Goal: Transaction & Acquisition: Purchase product/service

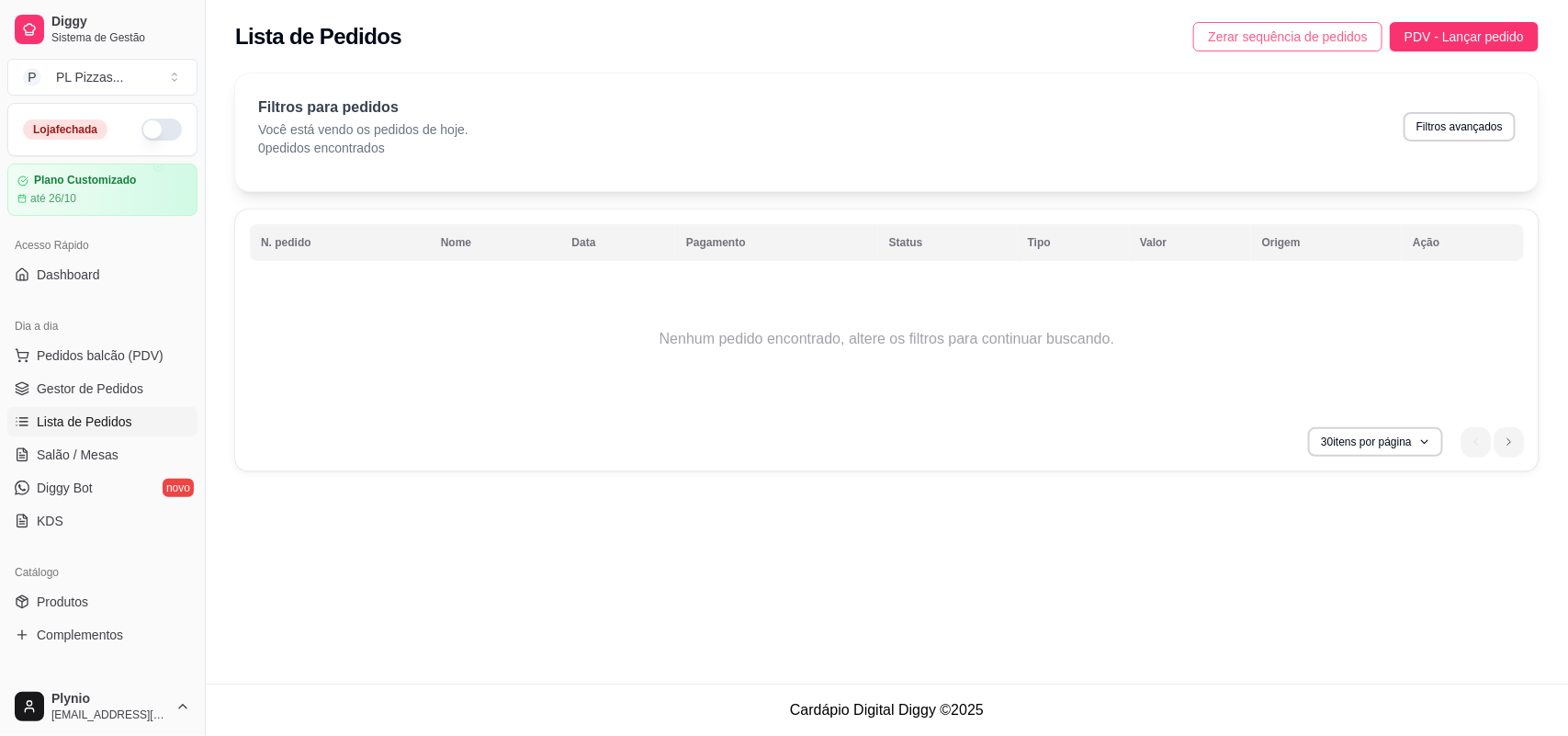
click at [1215, 37] on span "Zerar sequência de pedidos" at bounding box center [1287, 37] width 160 height 20
click at [141, 129] on button "button" at bounding box center [161, 129] width 41 height 22
click at [141, 135] on button "button" at bounding box center [161, 129] width 41 height 22
click at [87, 600] on span "Produtos" at bounding box center [63, 602] width 52 height 19
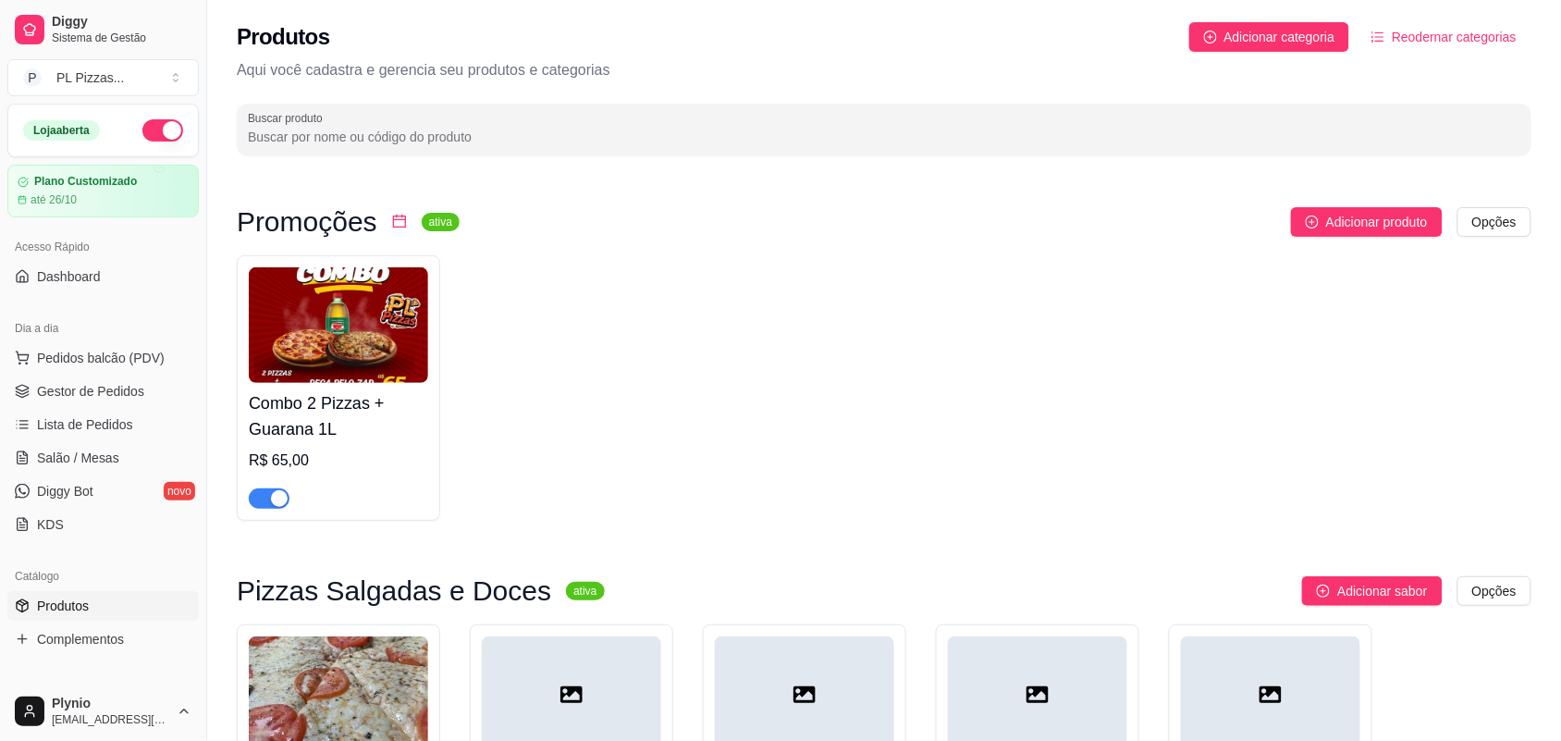
scroll to position [347, 0]
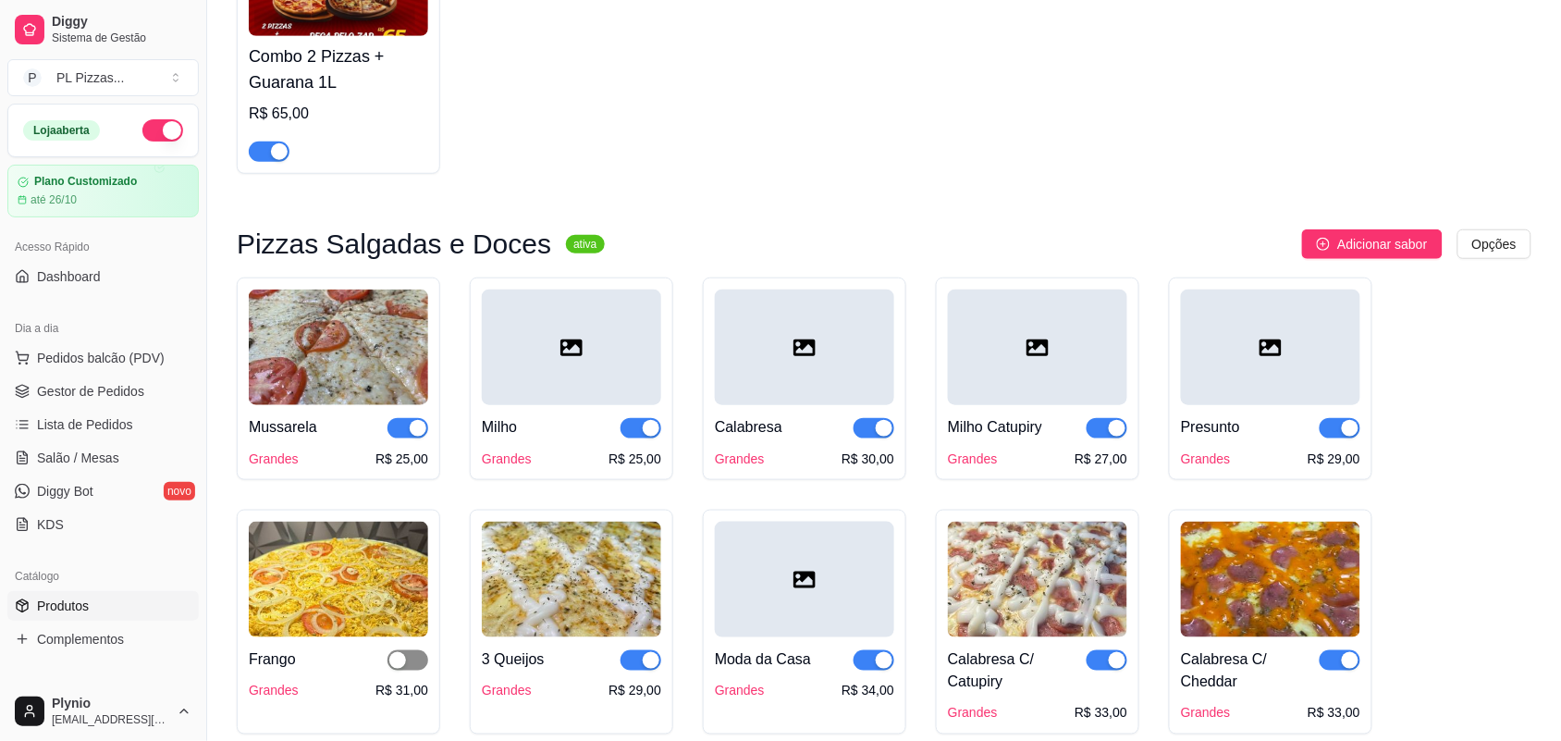
click at [395, 669] on div "button" at bounding box center [397, 660] width 17 height 17
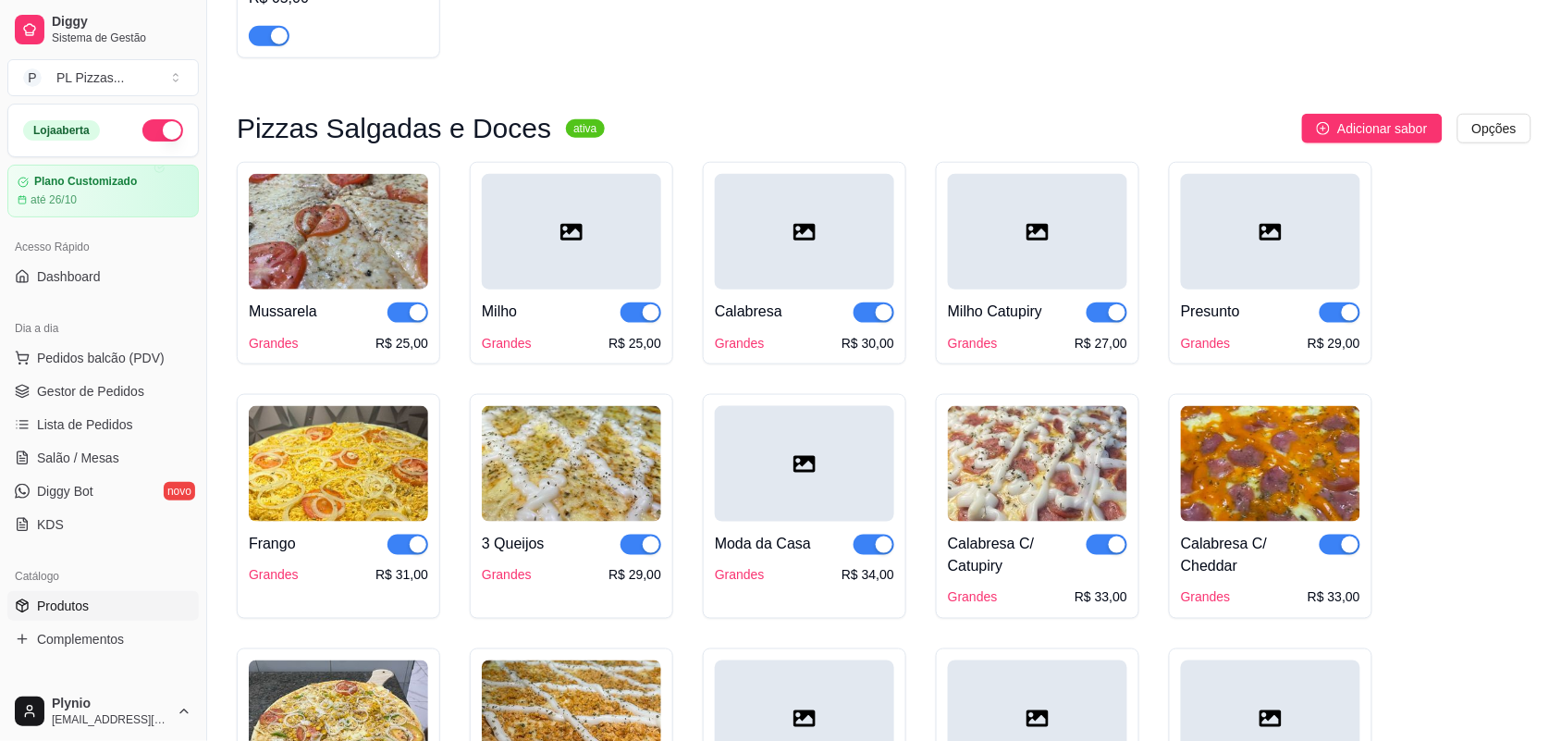
scroll to position [694, 0]
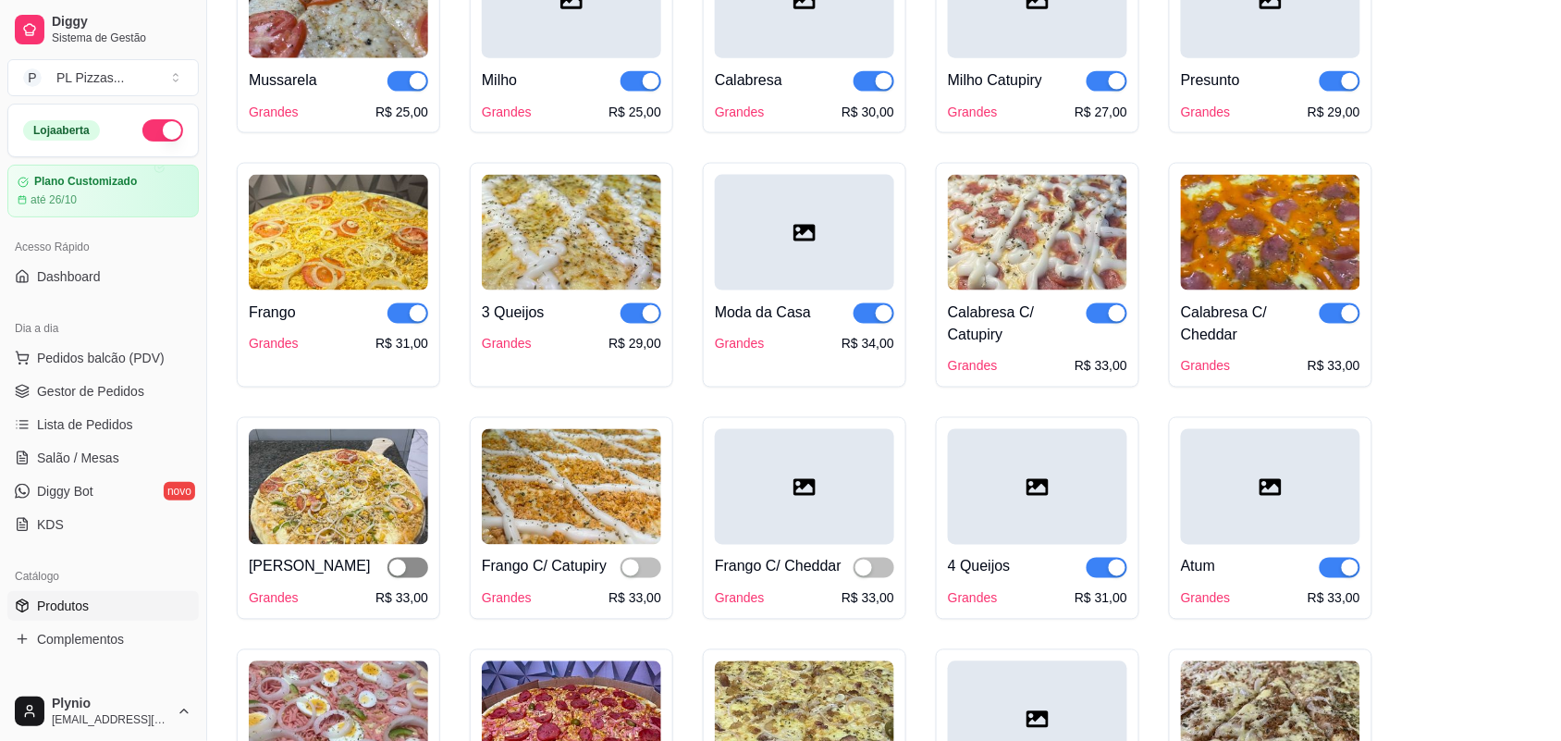
click at [394, 576] on div "button" at bounding box center [397, 568] width 17 height 17
click at [629, 575] on div "button" at bounding box center [631, 568] width 17 height 17
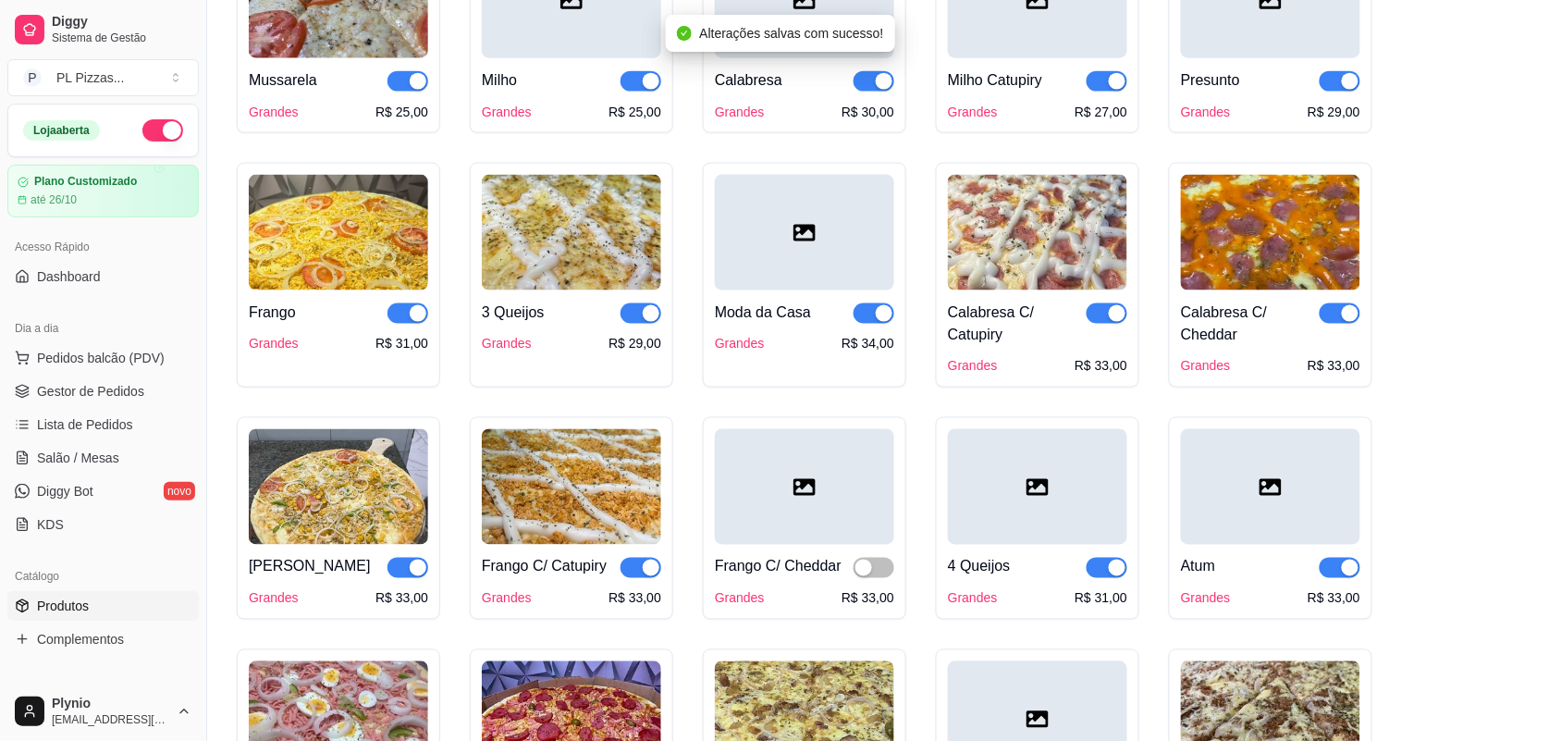
click at [852, 574] on div "Frango C/ Cheddar" at bounding box center [804, 567] width 179 height 22
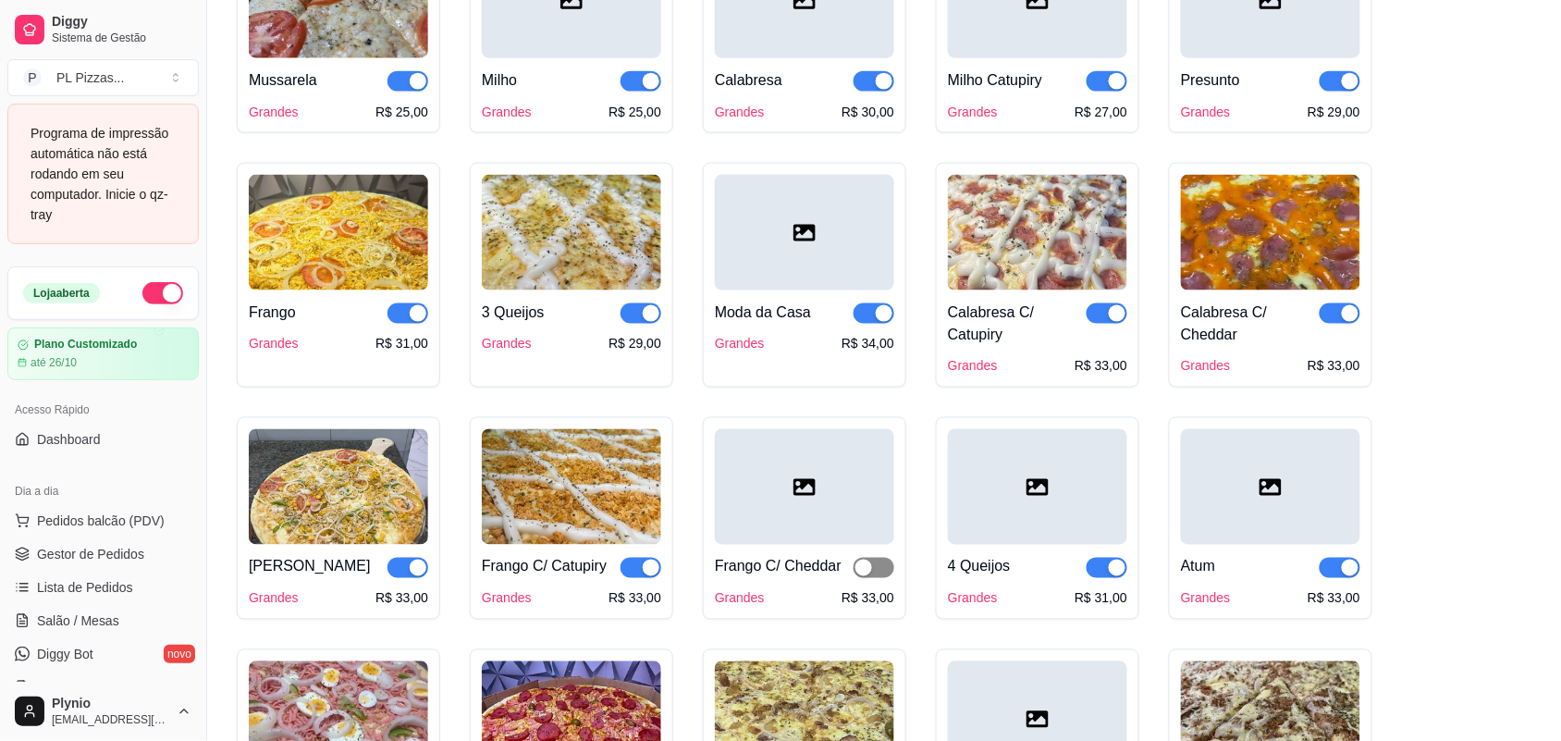
click at [858, 566] on div "button" at bounding box center [864, 568] width 17 height 17
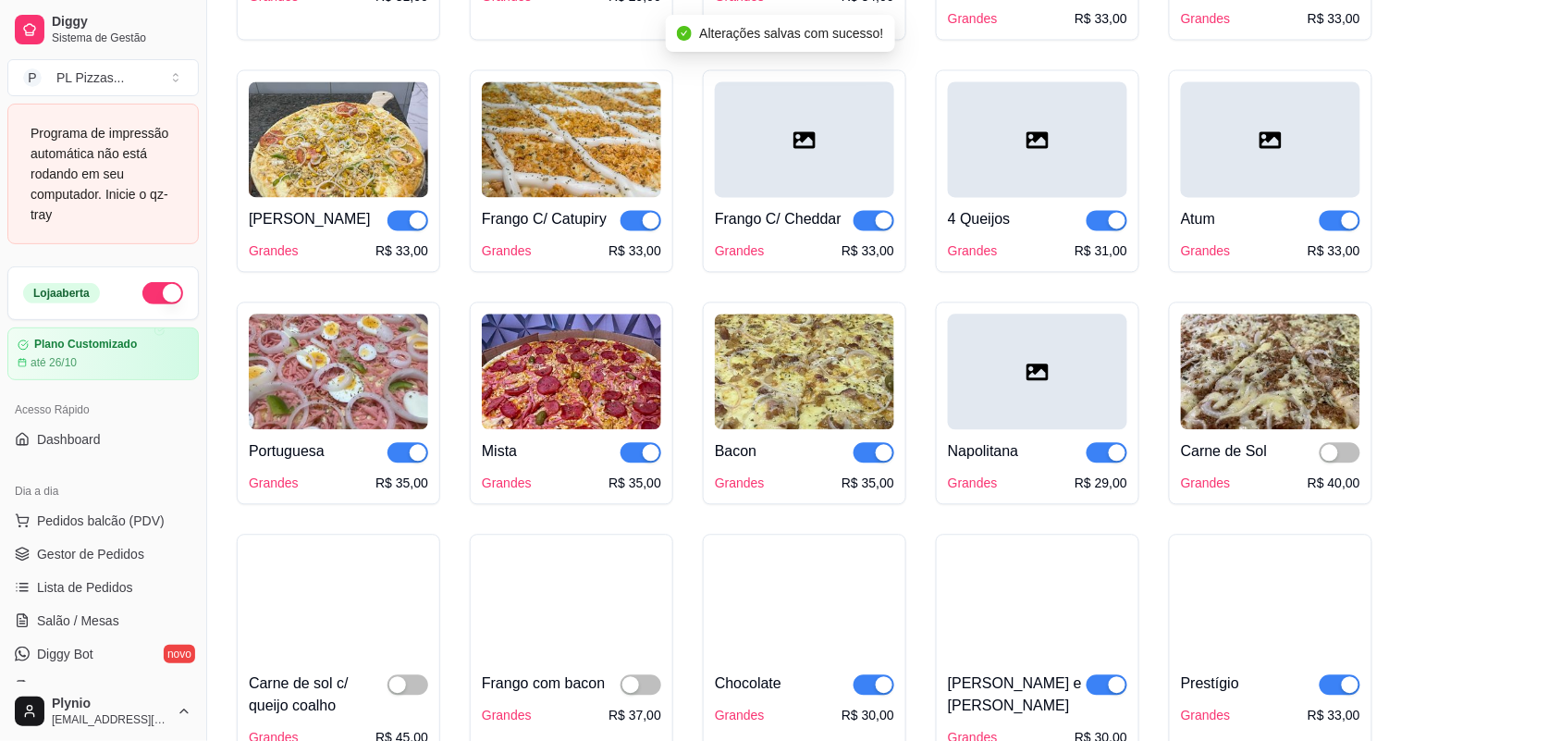
scroll to position [1272, 0]
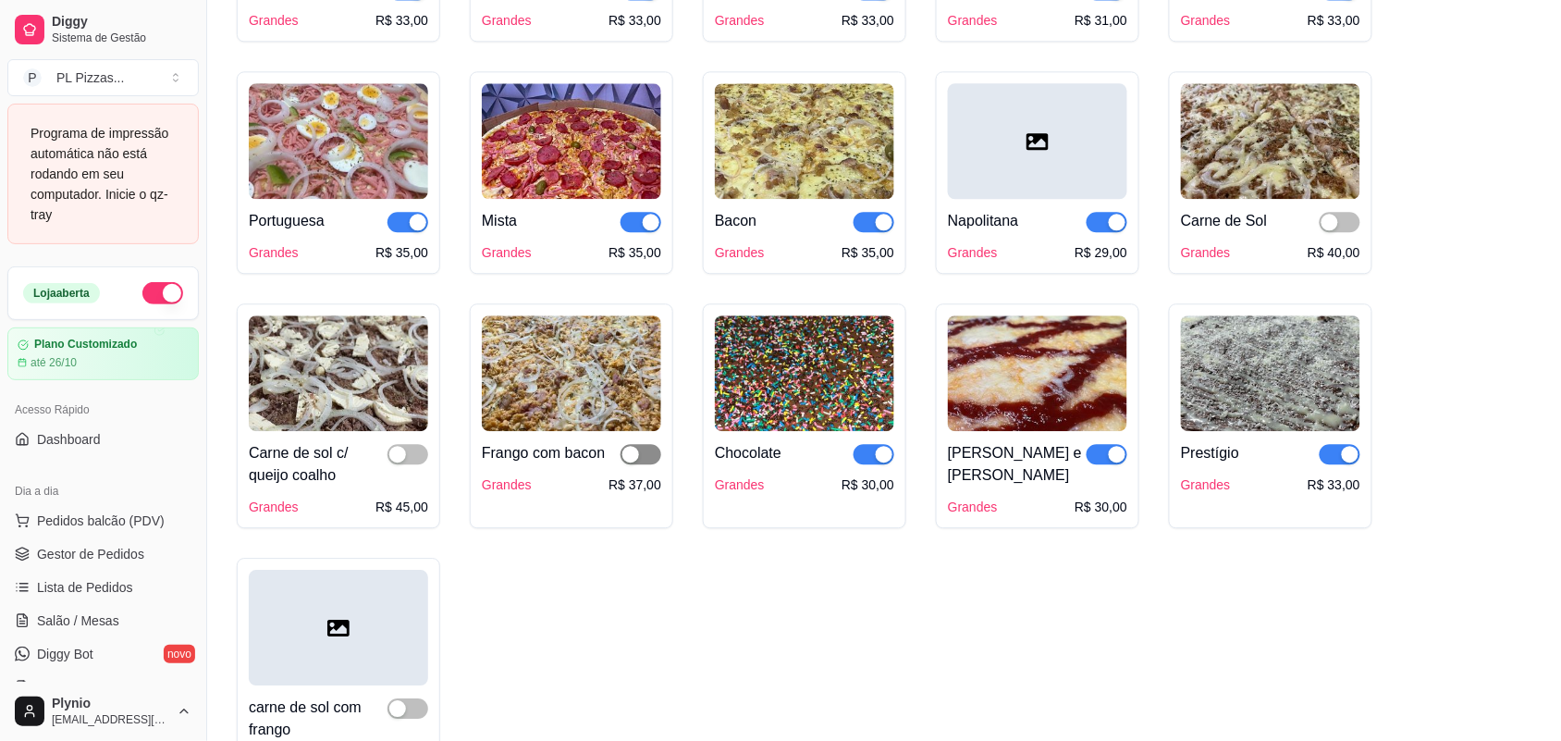
click at [640, 463] on button "button" at bounding box center [641, 454] width 41 height 20
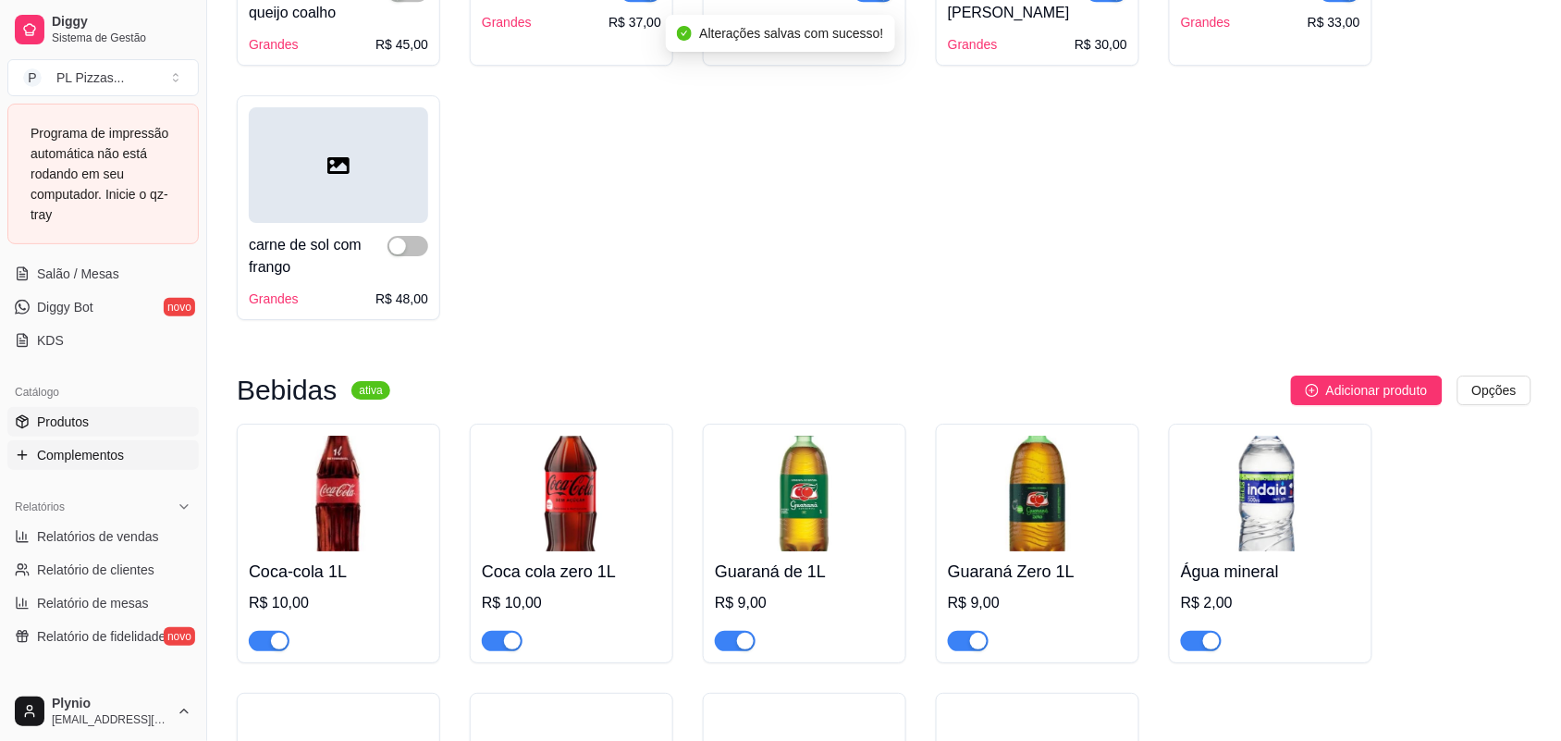
scroll to position [752, 0]
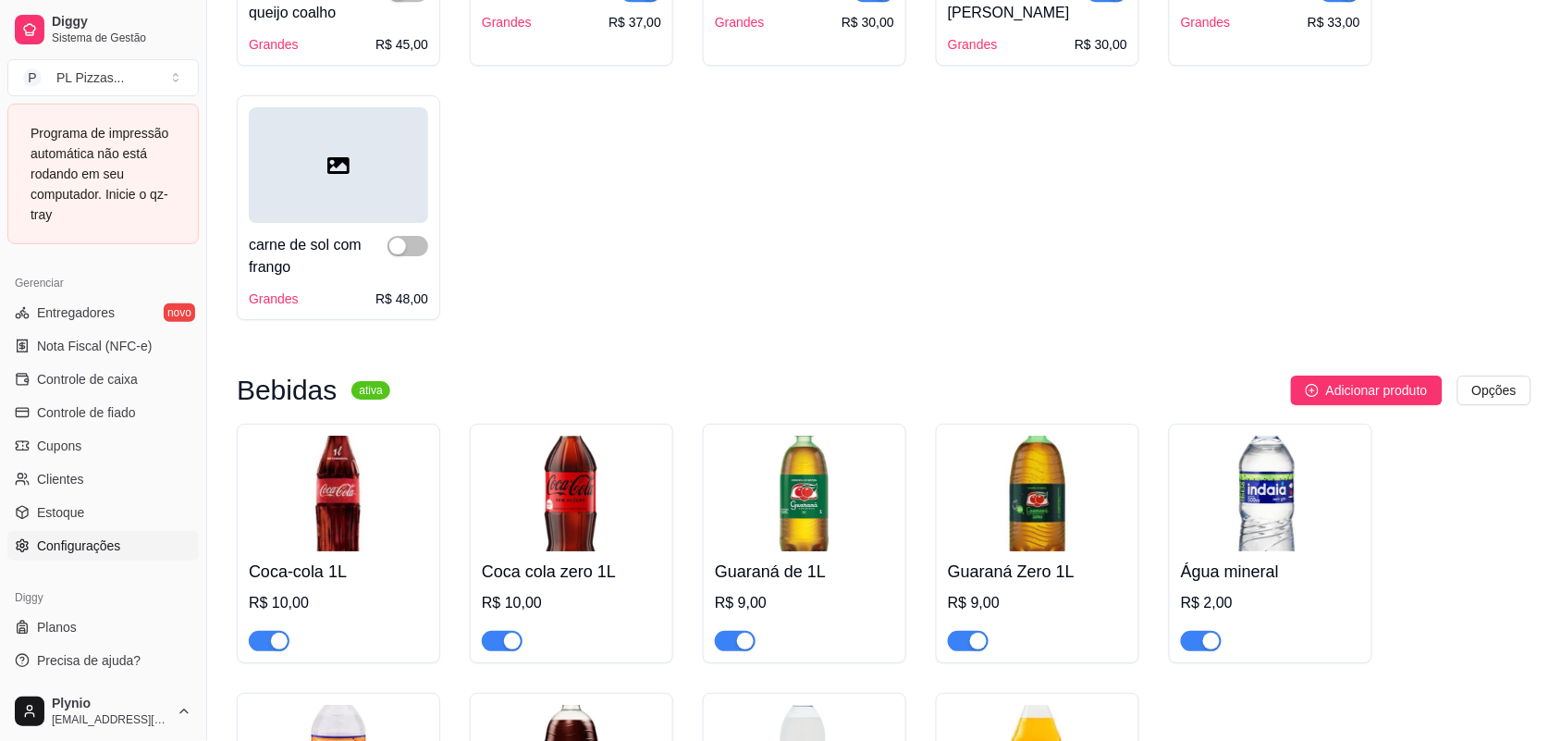
click at [103, 532] on link "Configurações" at bounding box center [102, 546] width 191 height 30
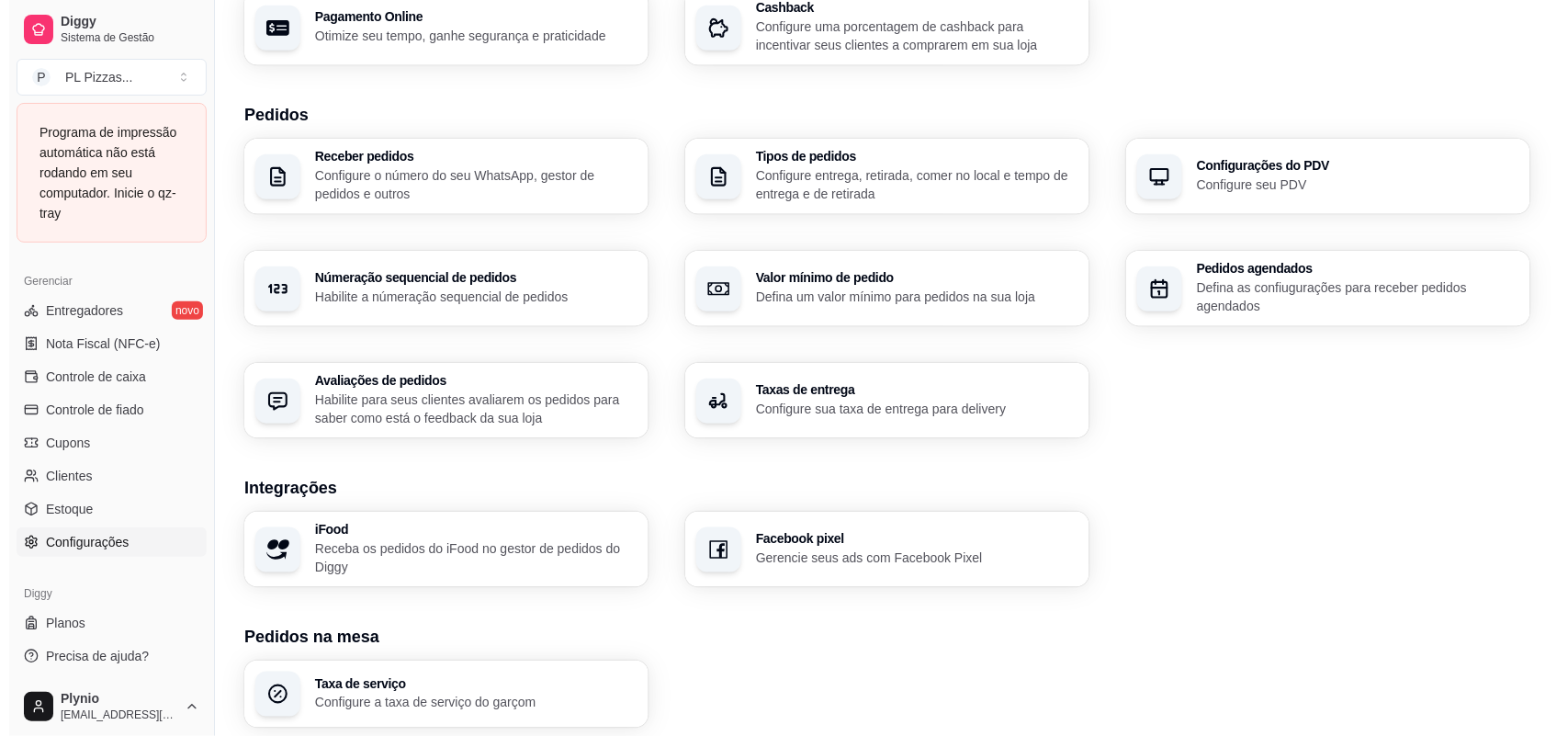
scroll to position [551, 0]
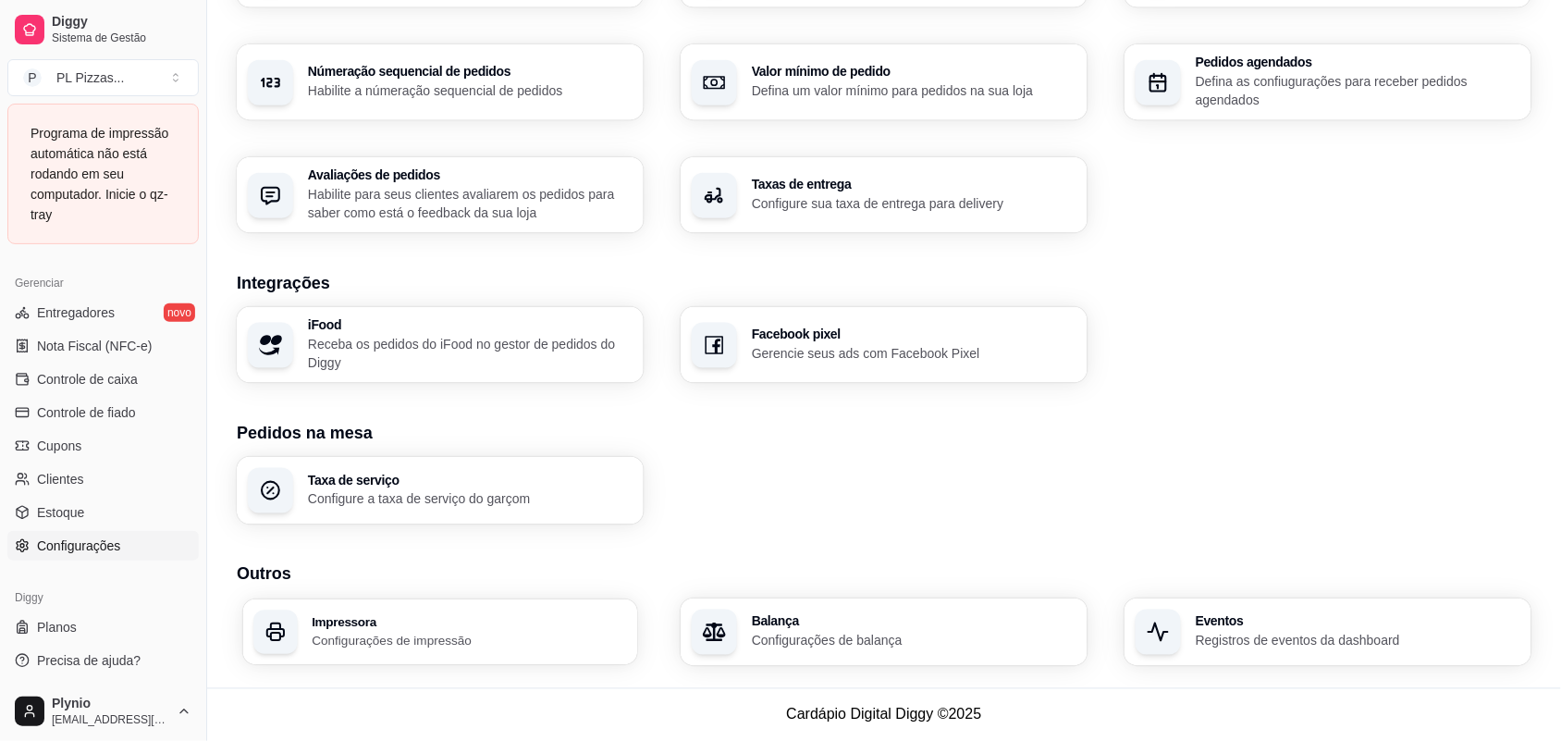
click at [537, 604] on div "Impressora Configurações de impressão" at bounding box center [440, 632] width 395 height 66
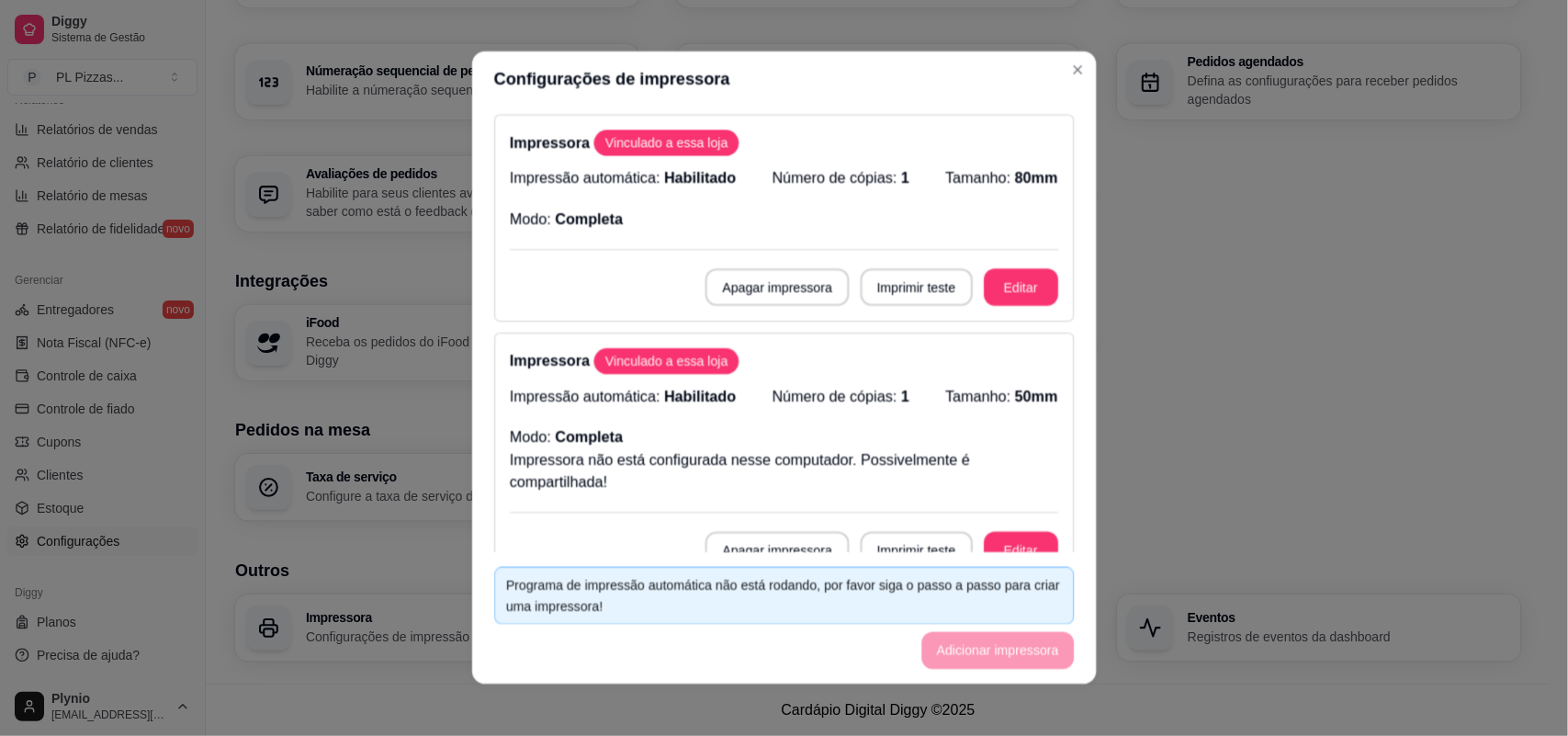
scroll to position [586, 0]
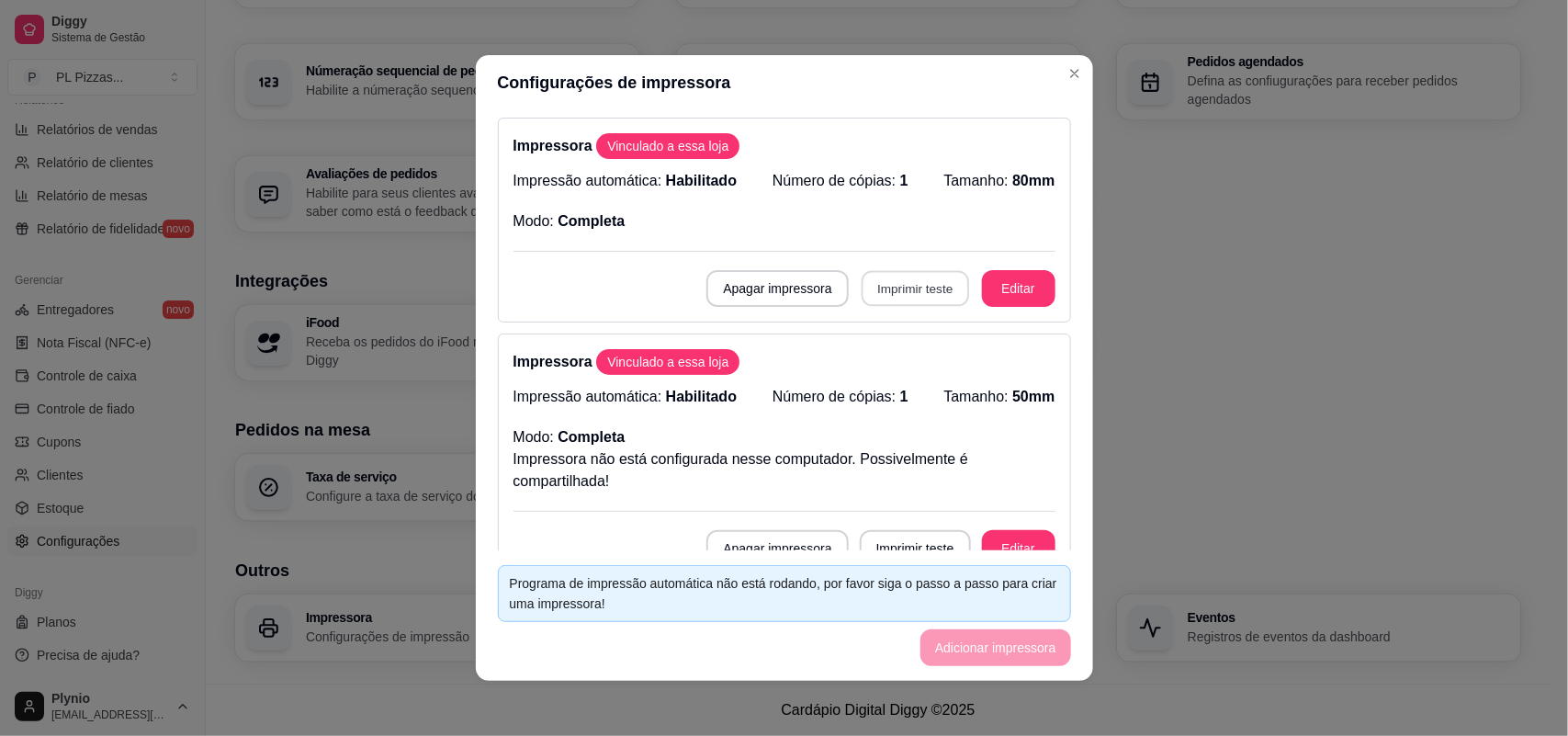
click at [932, 285] on button "Imprimir teste" at bounding box center [916, 289] width 107 height 36
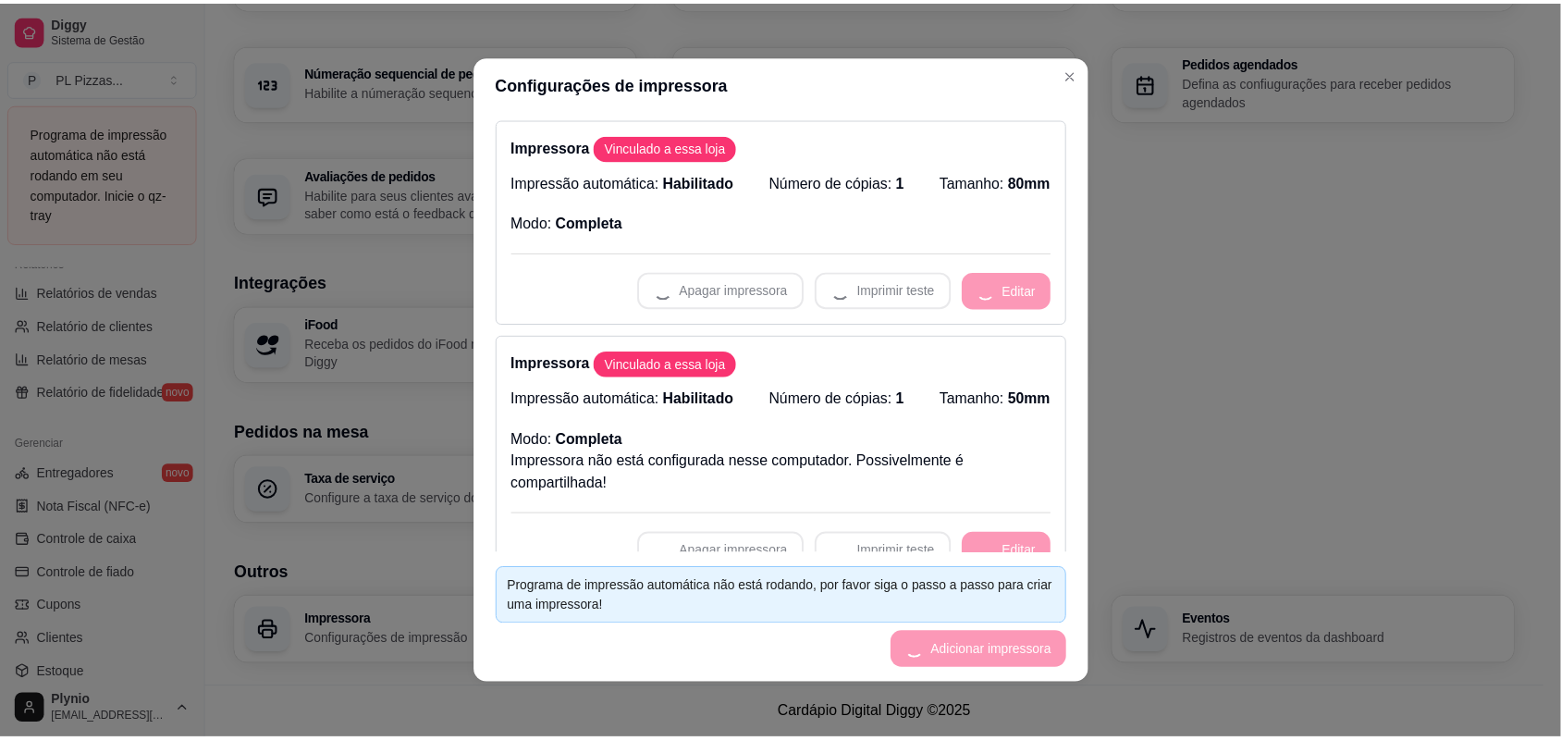
scroll to position [752, 0]
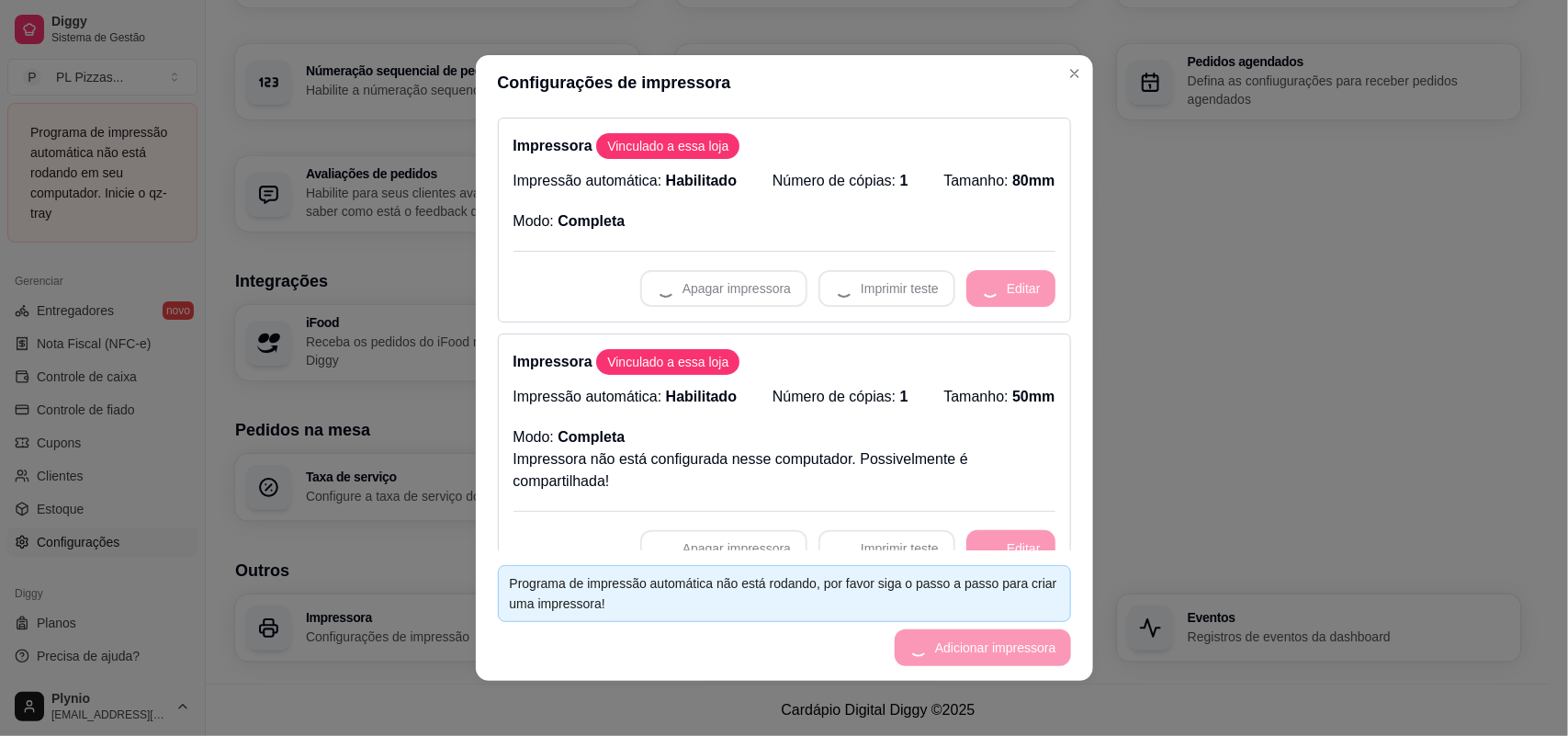
click at [862, 291] on div "Apagar impressora Imprimir teste Editar" at bounding box center [784, 288] width 542 height 37
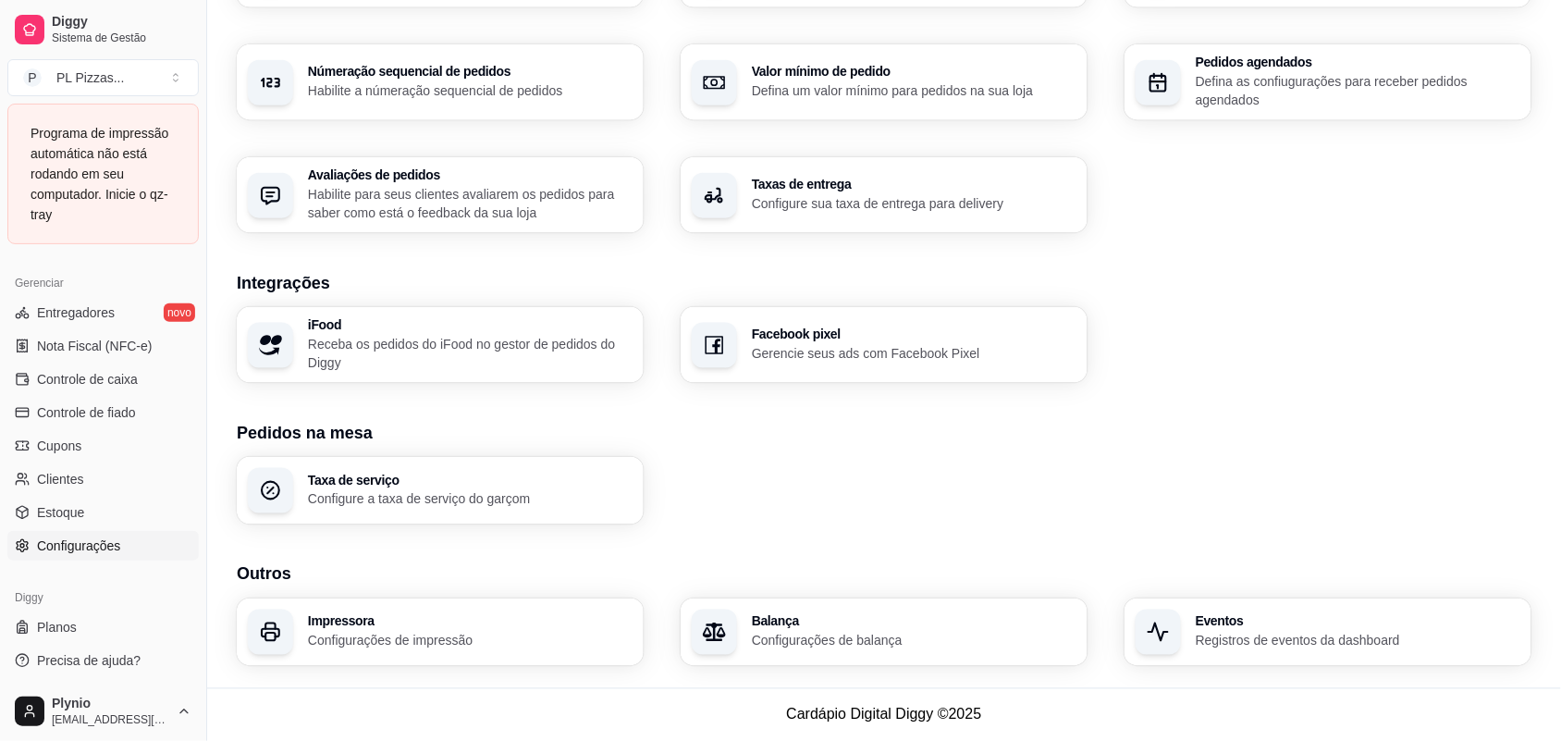
click at [616, 640] on p "Configurações de impressão" at bounding box center [470, 641] width 325 height 19
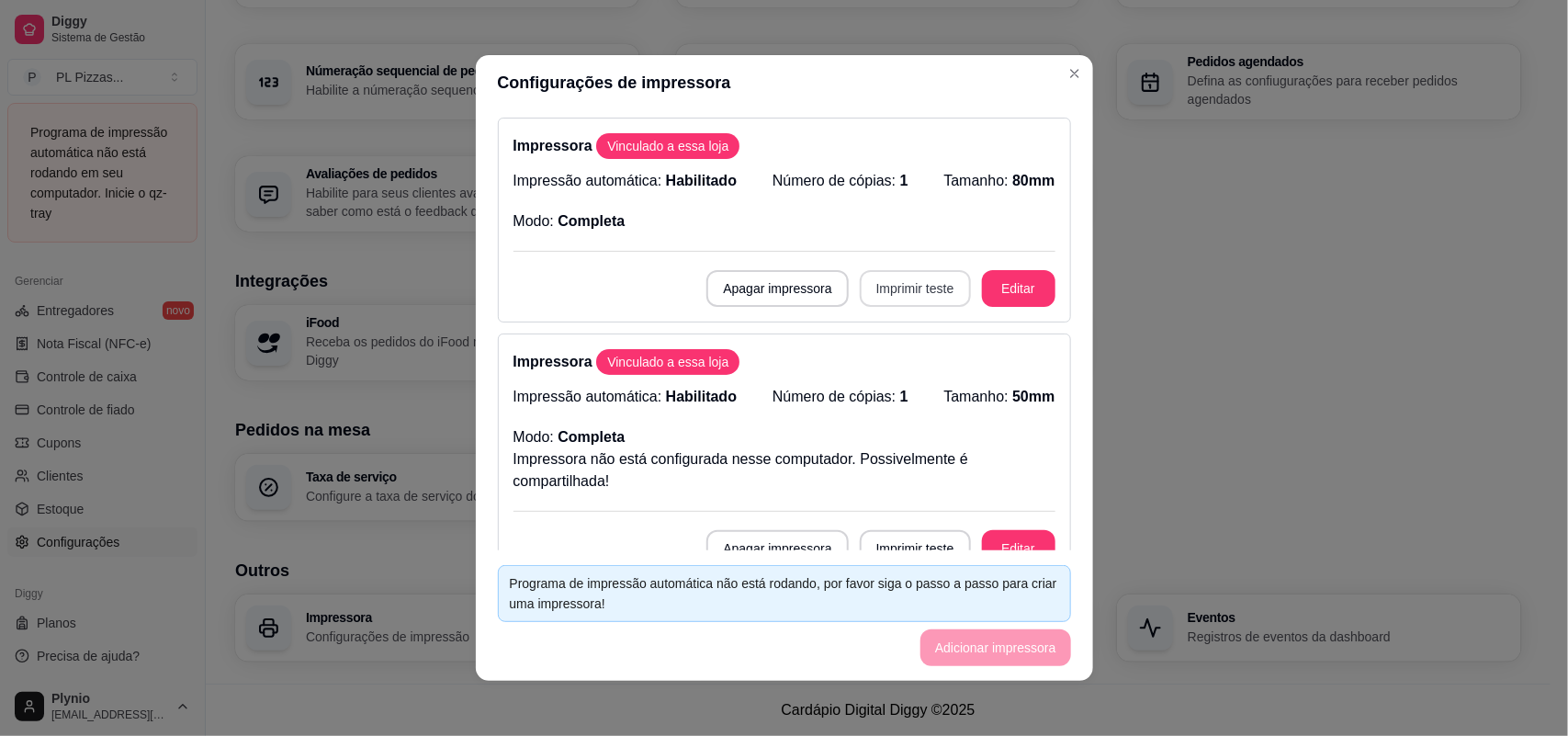
click at [910, 300] on button "Imprimir teste" at bounding box center [916, 288] width 111 height 37
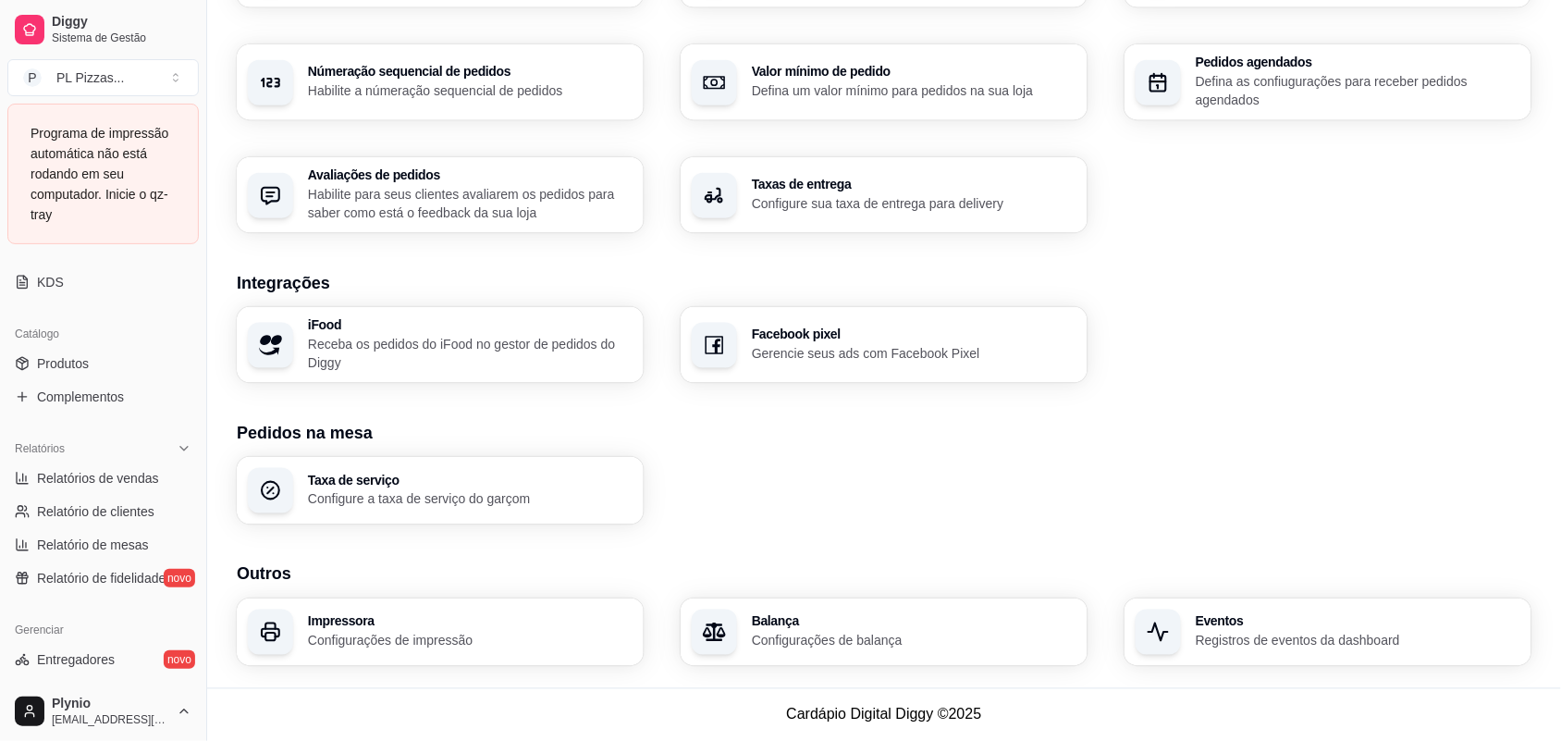
scroll to position [58, 0]
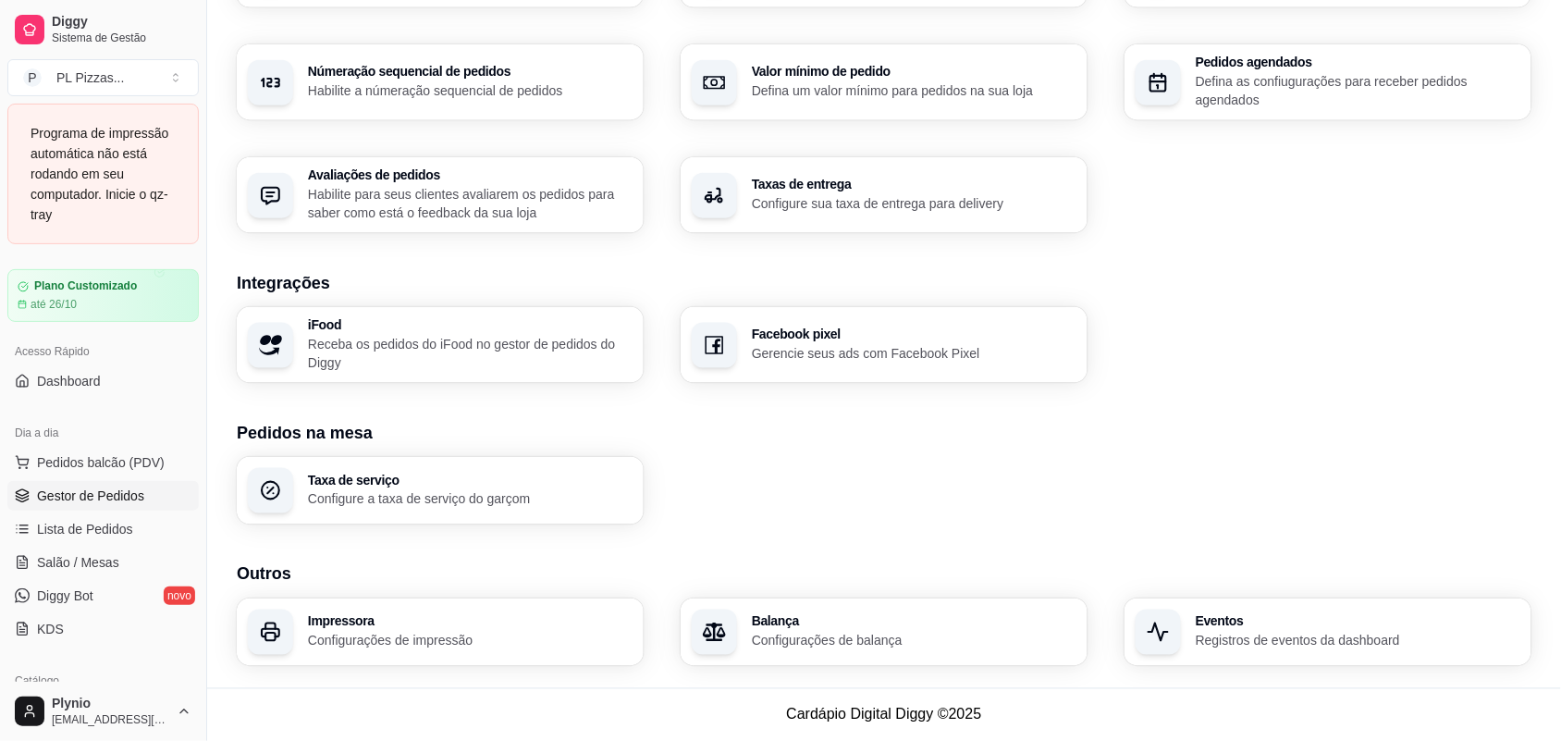
click at [85, 507] on link "Gestor de Pedidos" at bounding box center [102, 496] width 191 height 30
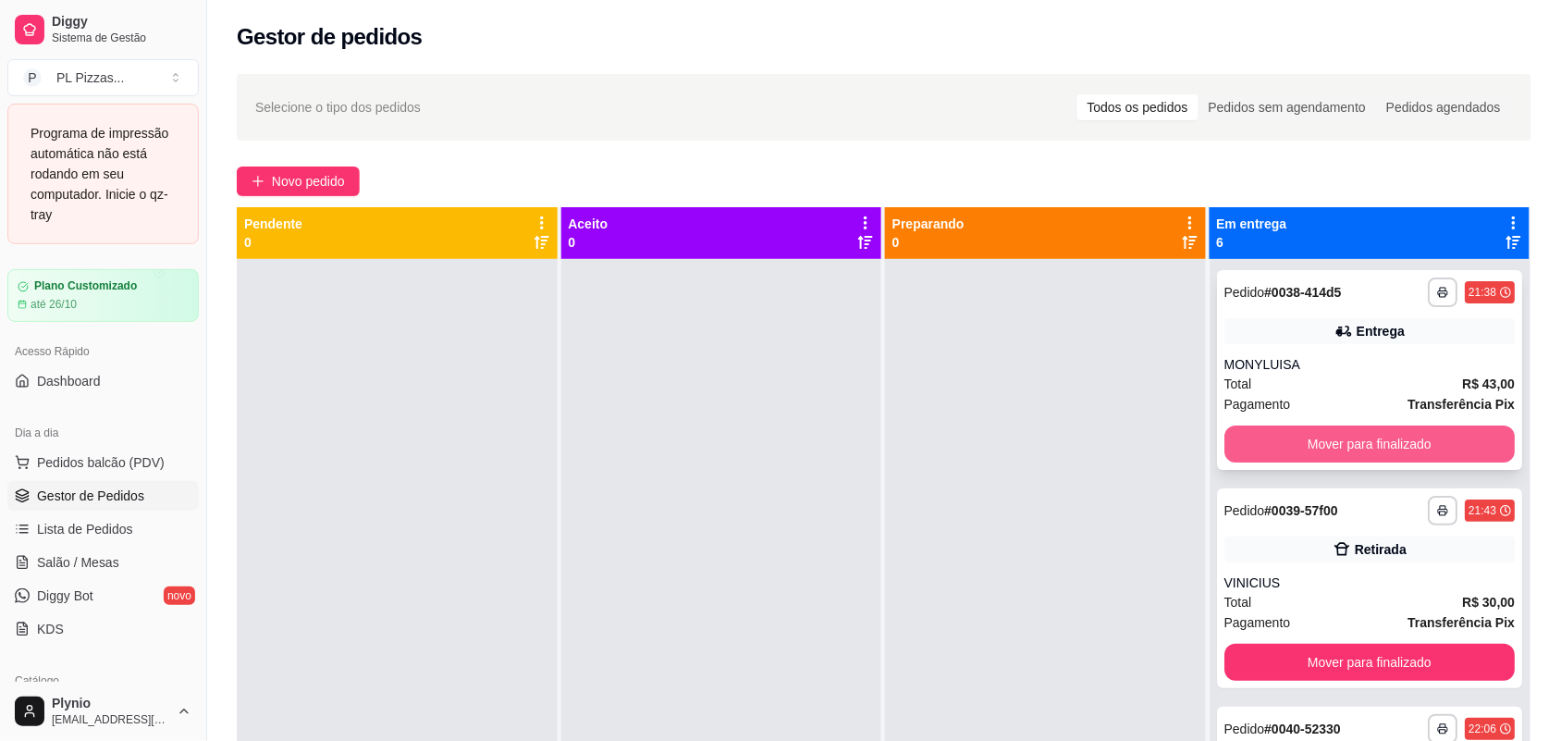
click at [1462, 442] on button "Mover para finalizado" at bounding box center [1370, 444] width 291 height 37
click at [1462, 442] on button "Mover para finalizado" at bounding box center [1369, 444] width 282 height 36
click at [1462, 442] on button "Mover para finalizado" at bounding box center [1370, 444] width 291 height 37
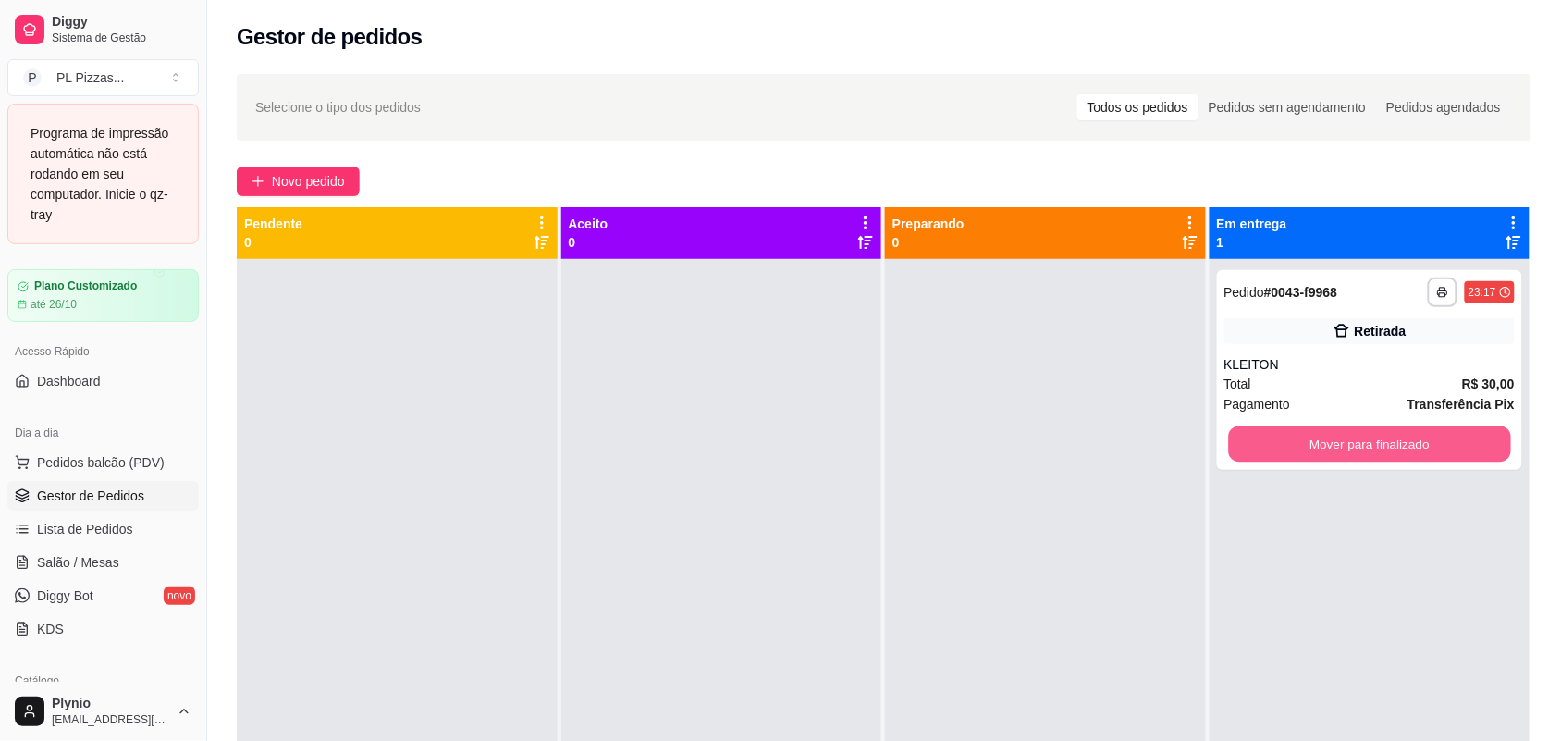
click at [1462, 442] on button "Mover para finalizado" at bounding box center [1369, 444] width 282 height 36
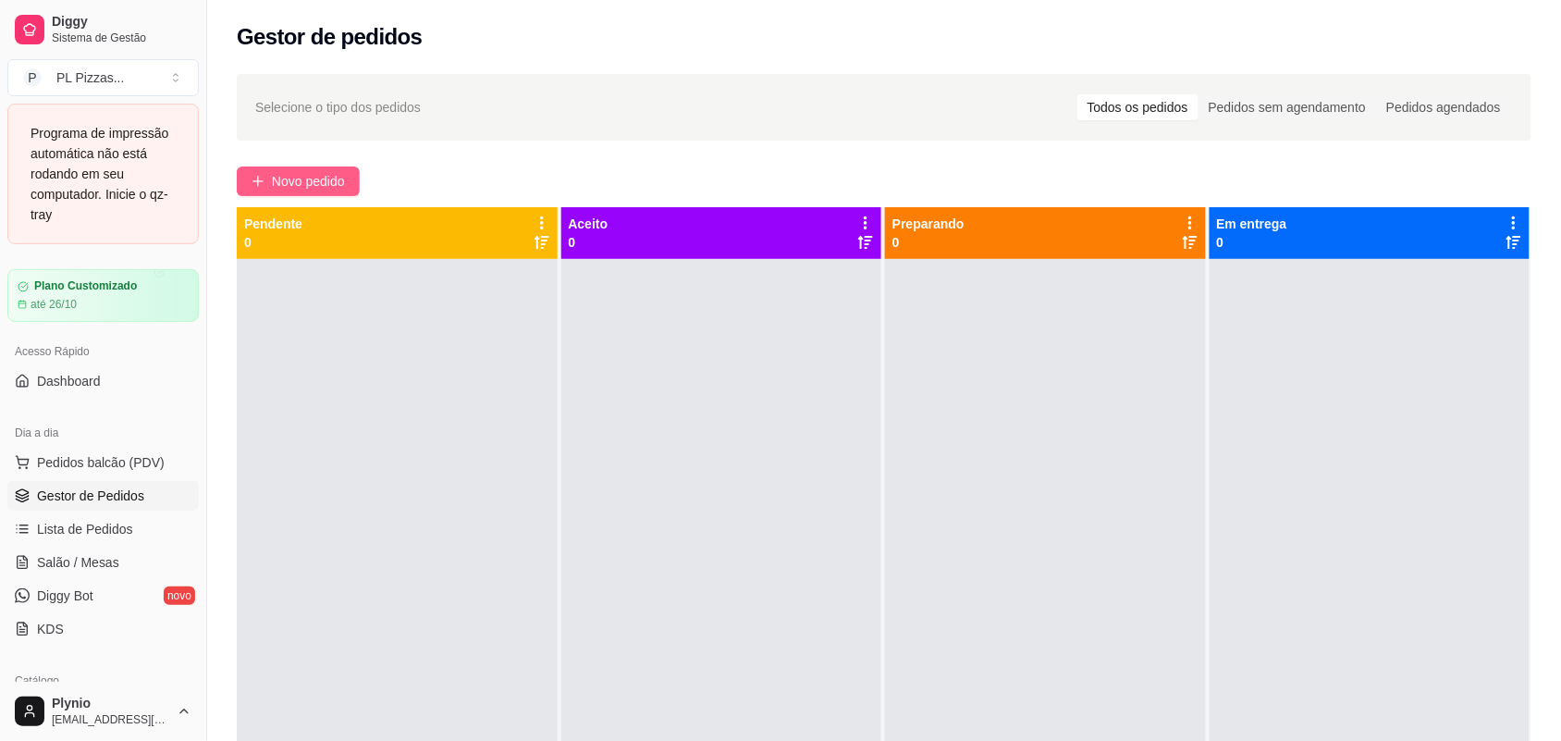
click at [327, 191] on button "Novo pedido" at bounding box center [298, 182] width 123 height 30
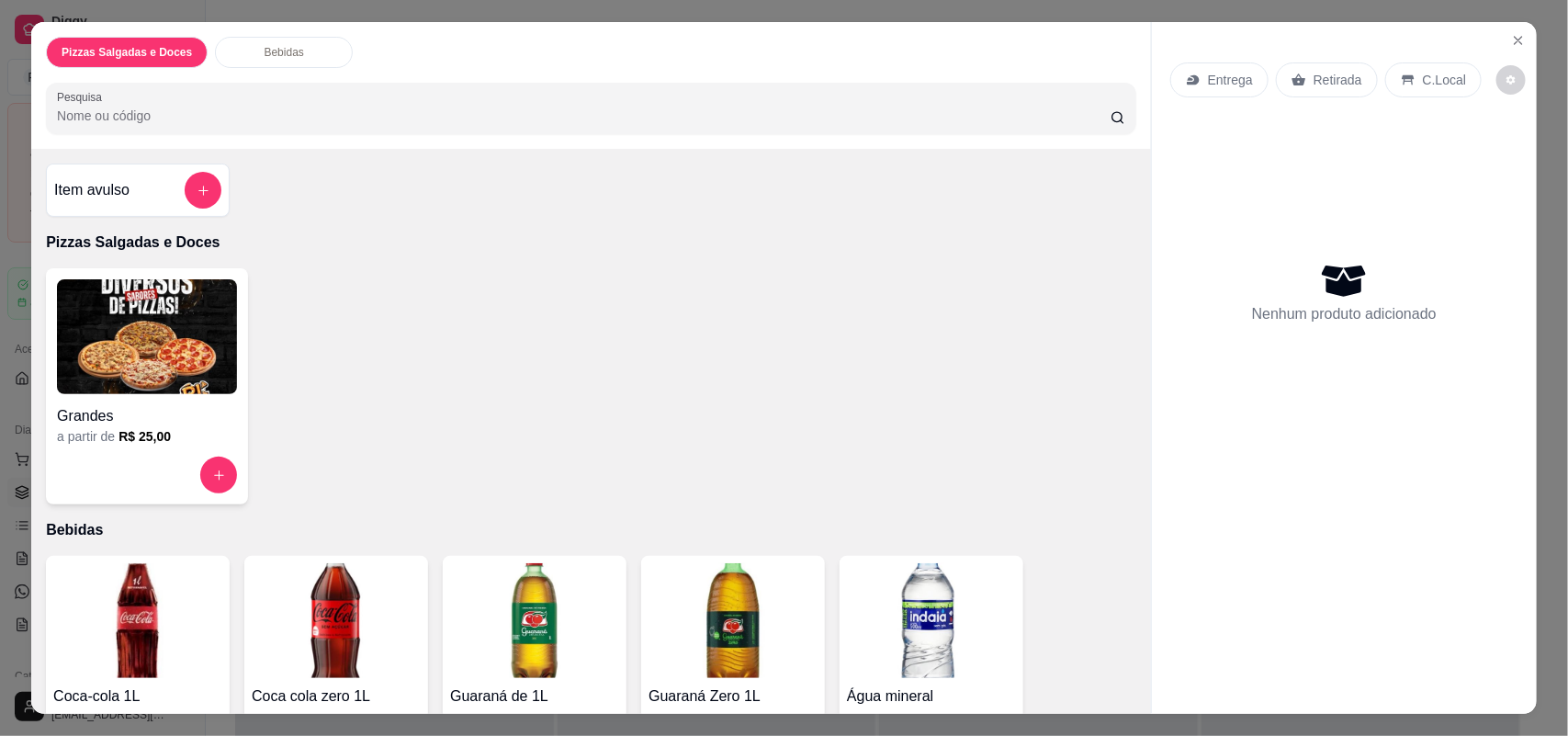
click at [78, 379] on img at bounding box center [146, 337] width 180 height 115
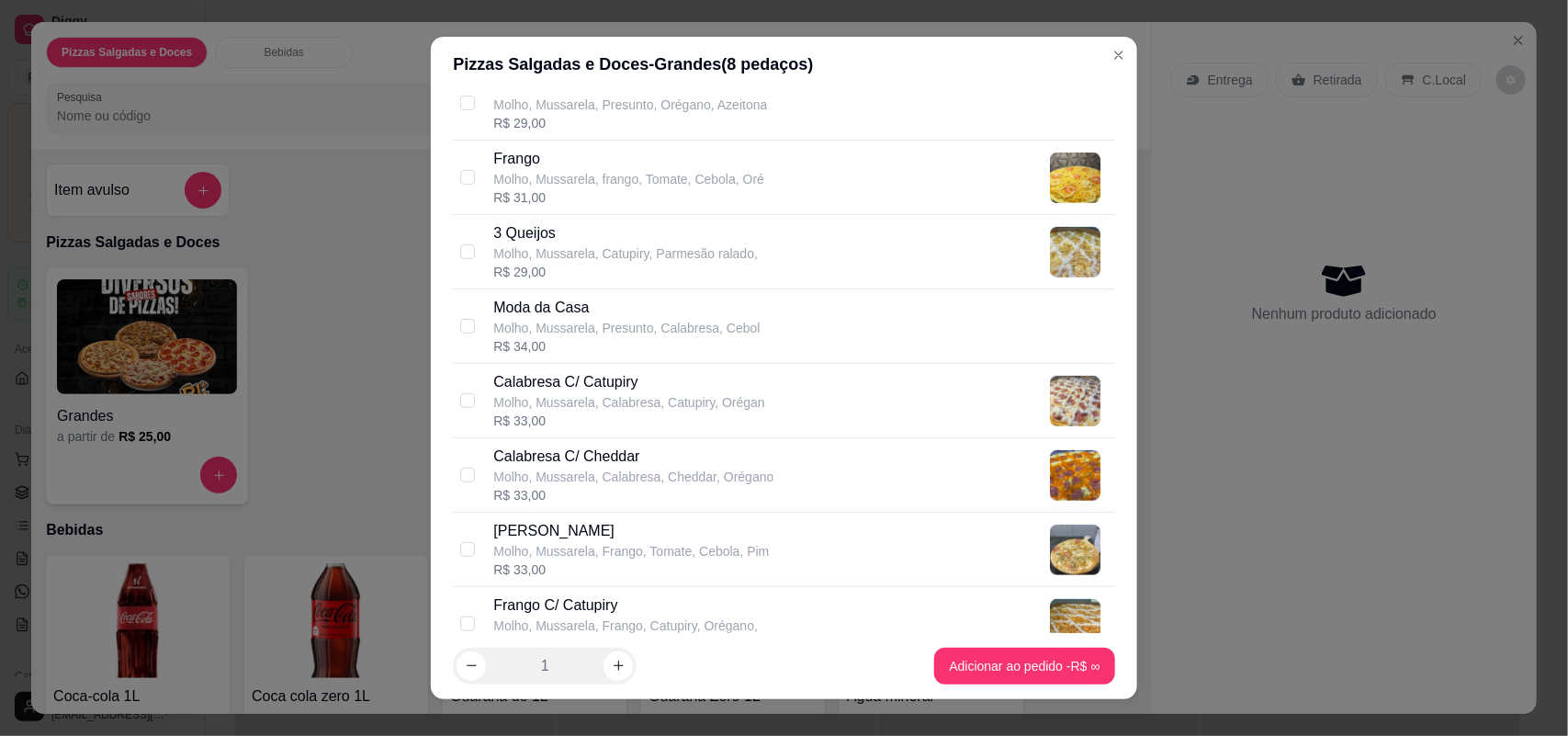
scroll to position [574, 0]
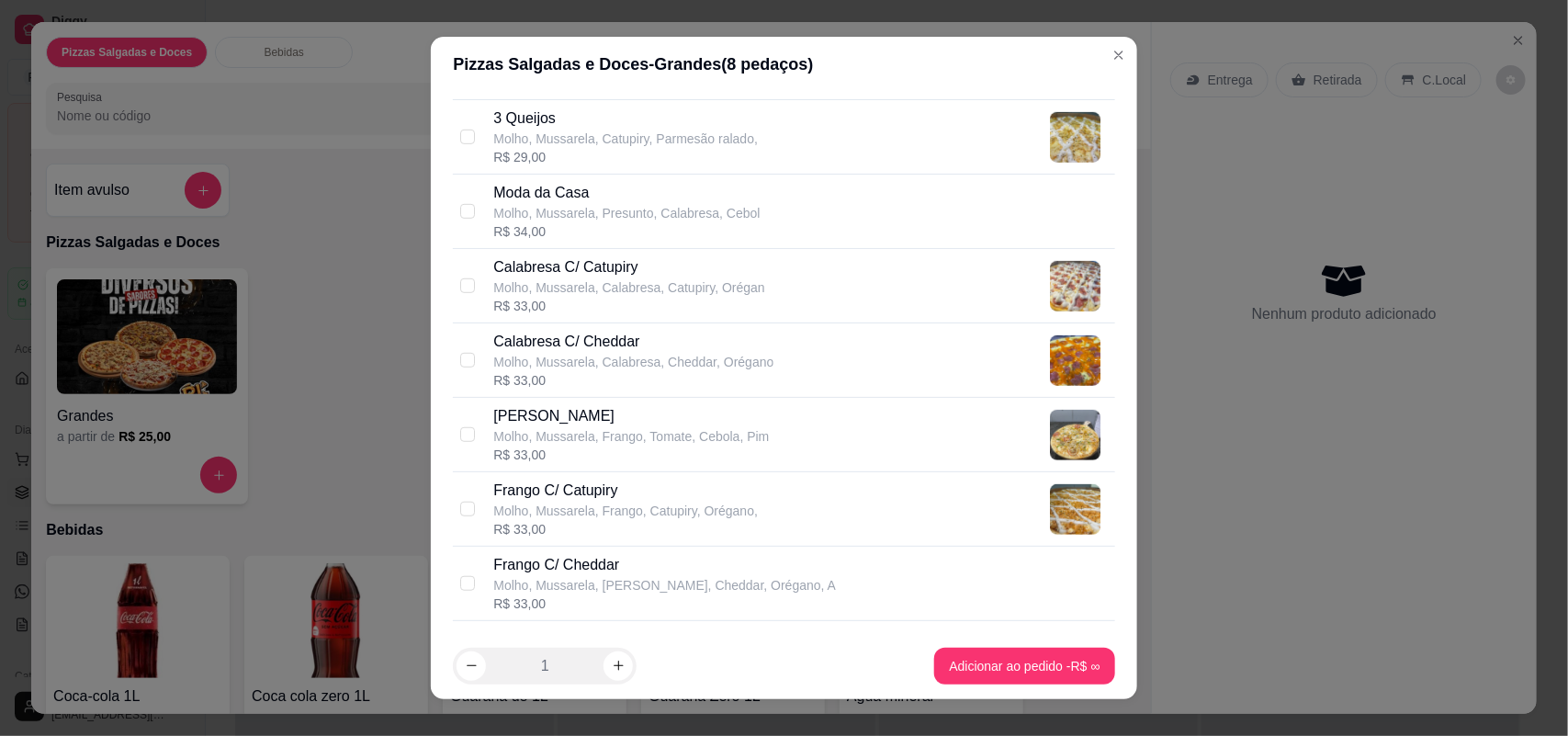
click at [623, 508] on p "Molho, Mussarela, Frango, Catupiry, Orégano," at bounding box center [626, 511] width 264 height 19
checkbox input "true"
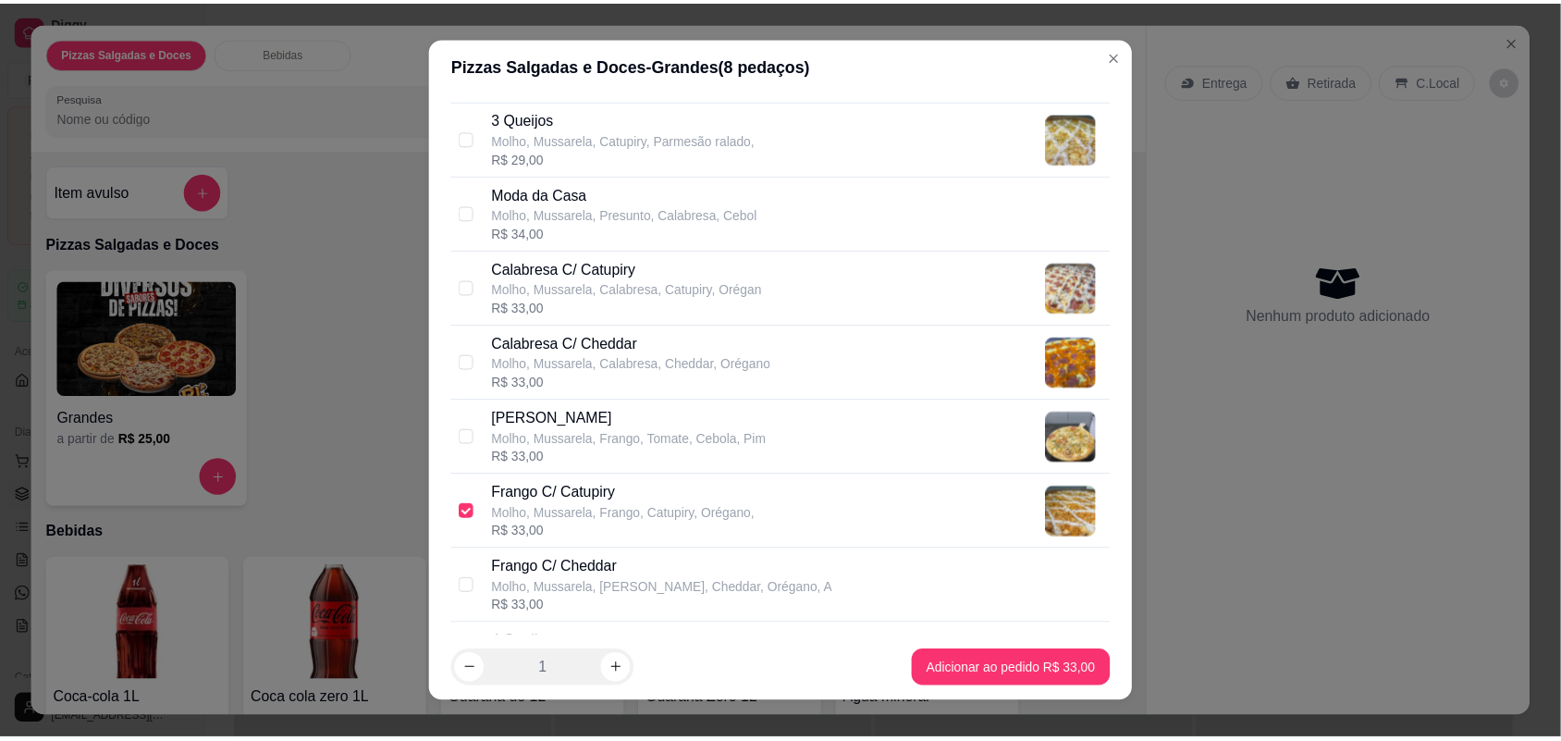
scroll to position [925, 0]
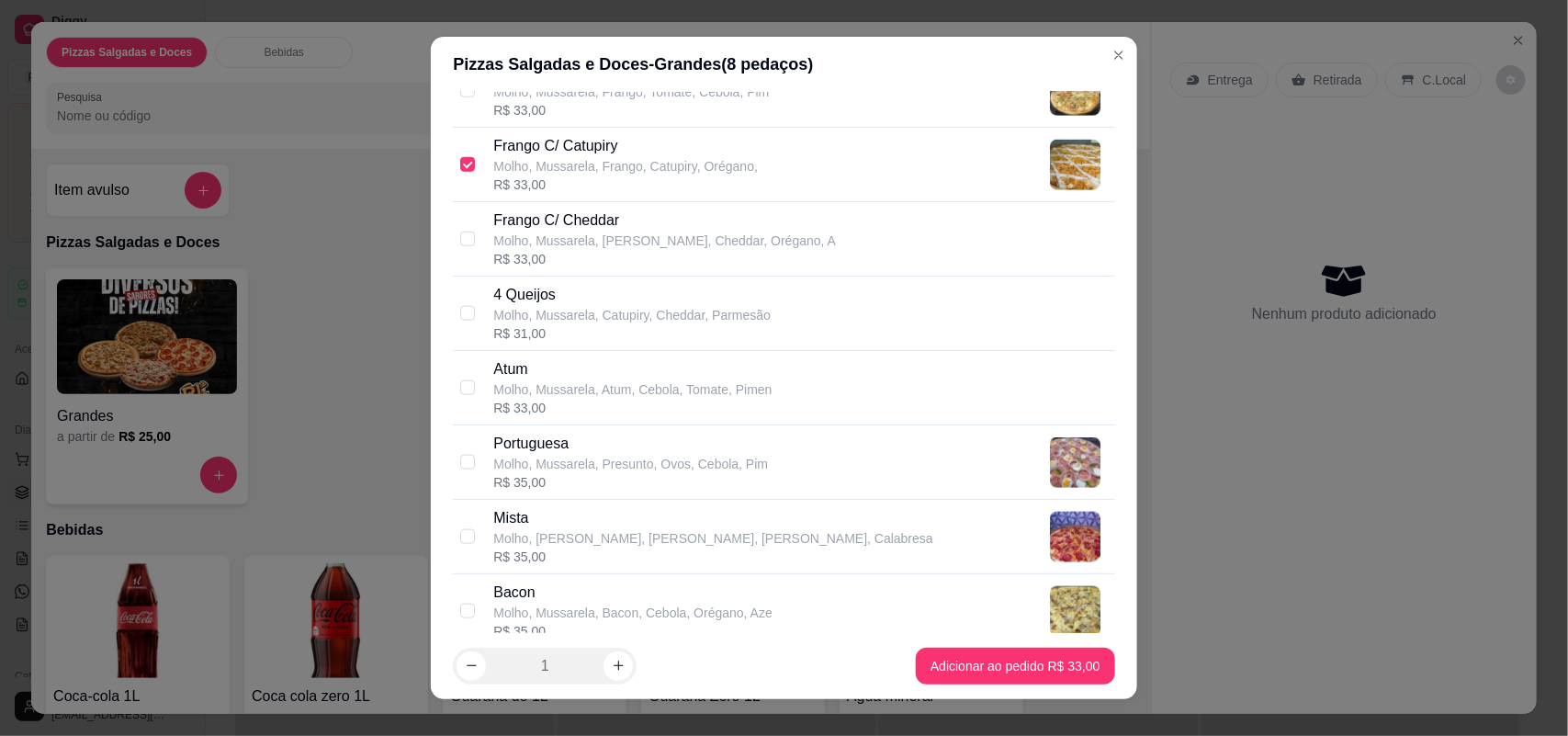
click at [719, 479] on div "R$ 35,00" at bounding box center [631, 482] width 275 height 19
checkbox input "true"
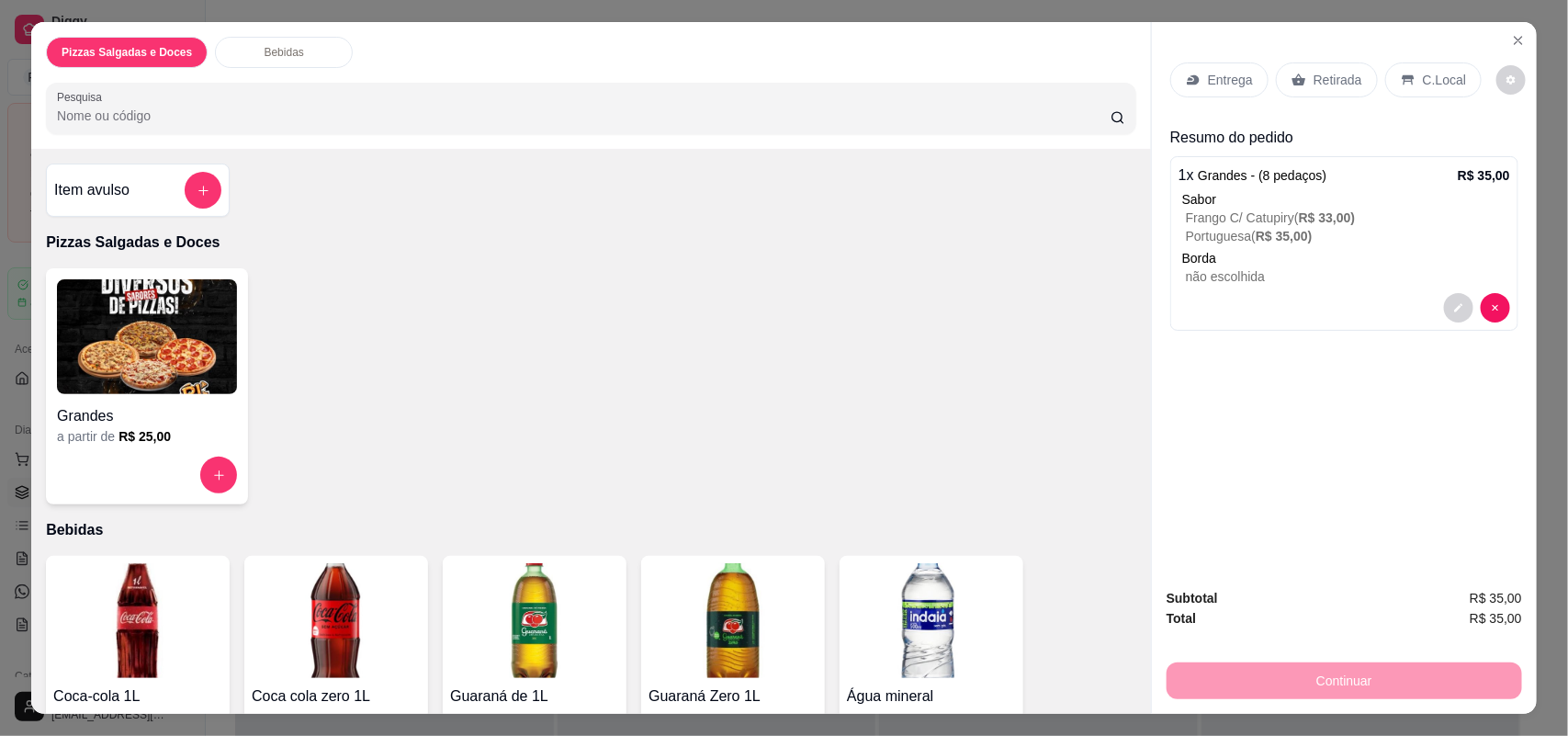
click at [1333, 89] on div "Retirada" at bounding box center [1327, 79] width 102 height 35
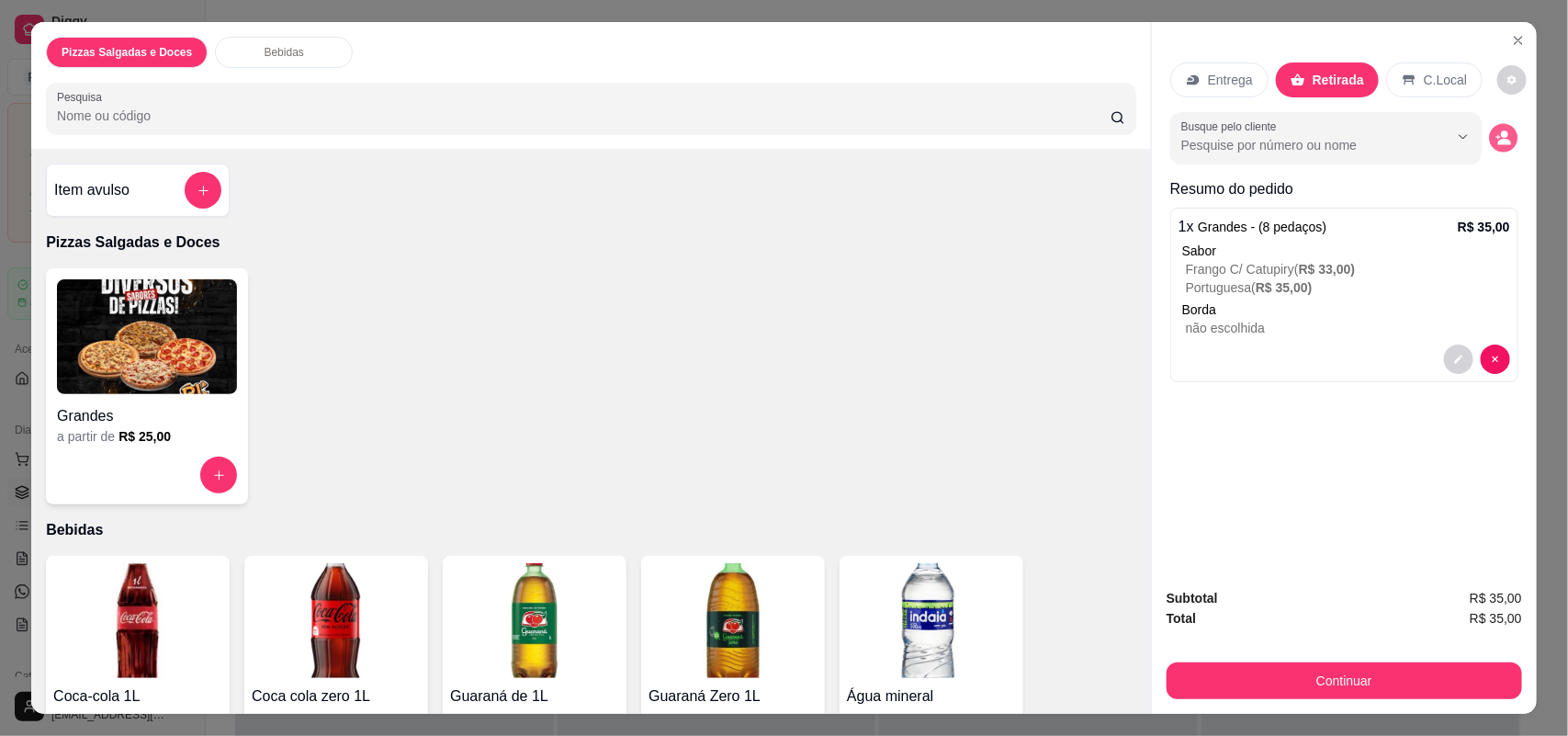
click at [1496, 141] on icon "decrease-product-quantity" at bounding box center [1503, 137] width 16 height 16
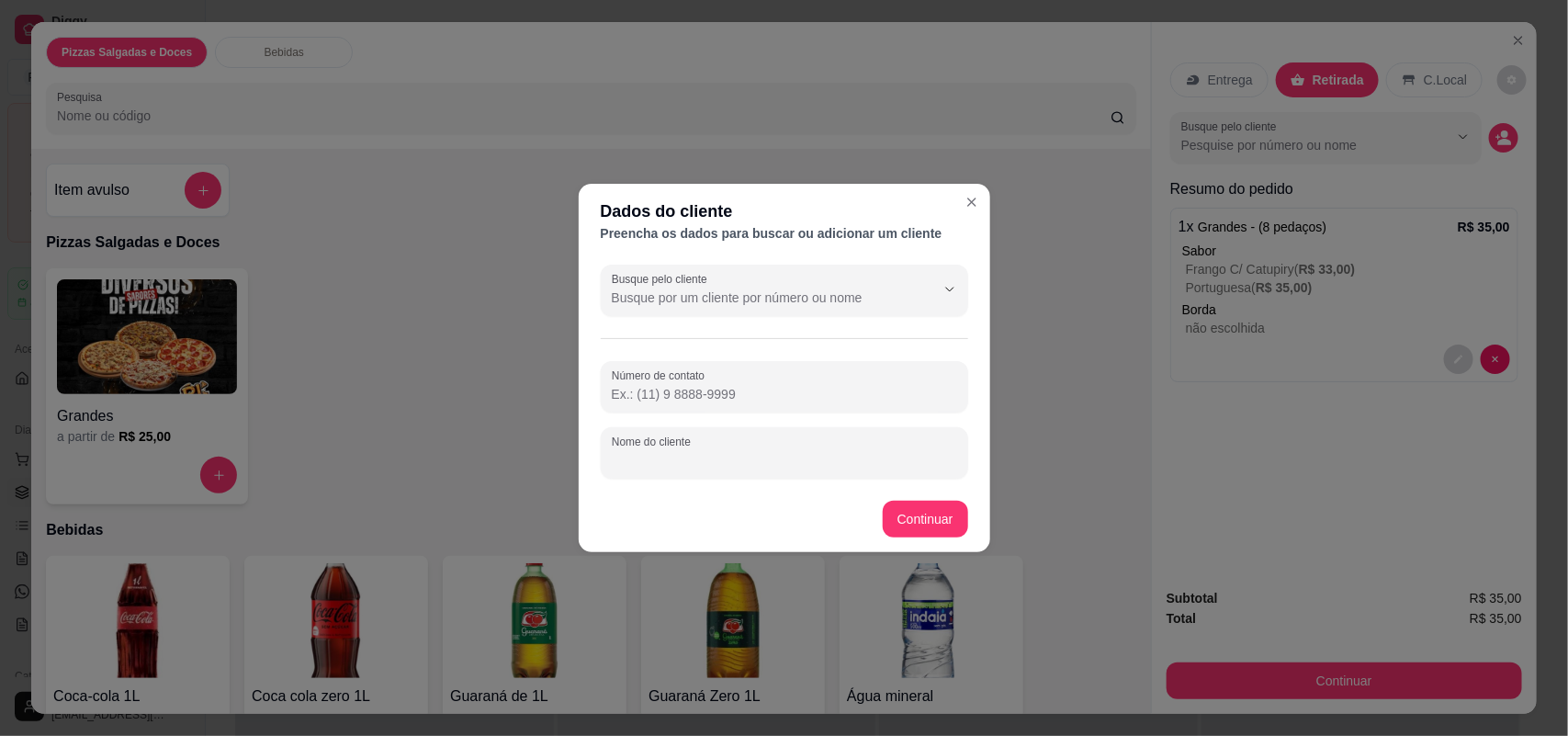
click at [809, 457] on input "Nome do cliente" at bounding box center [784, 460] width 346 height 19
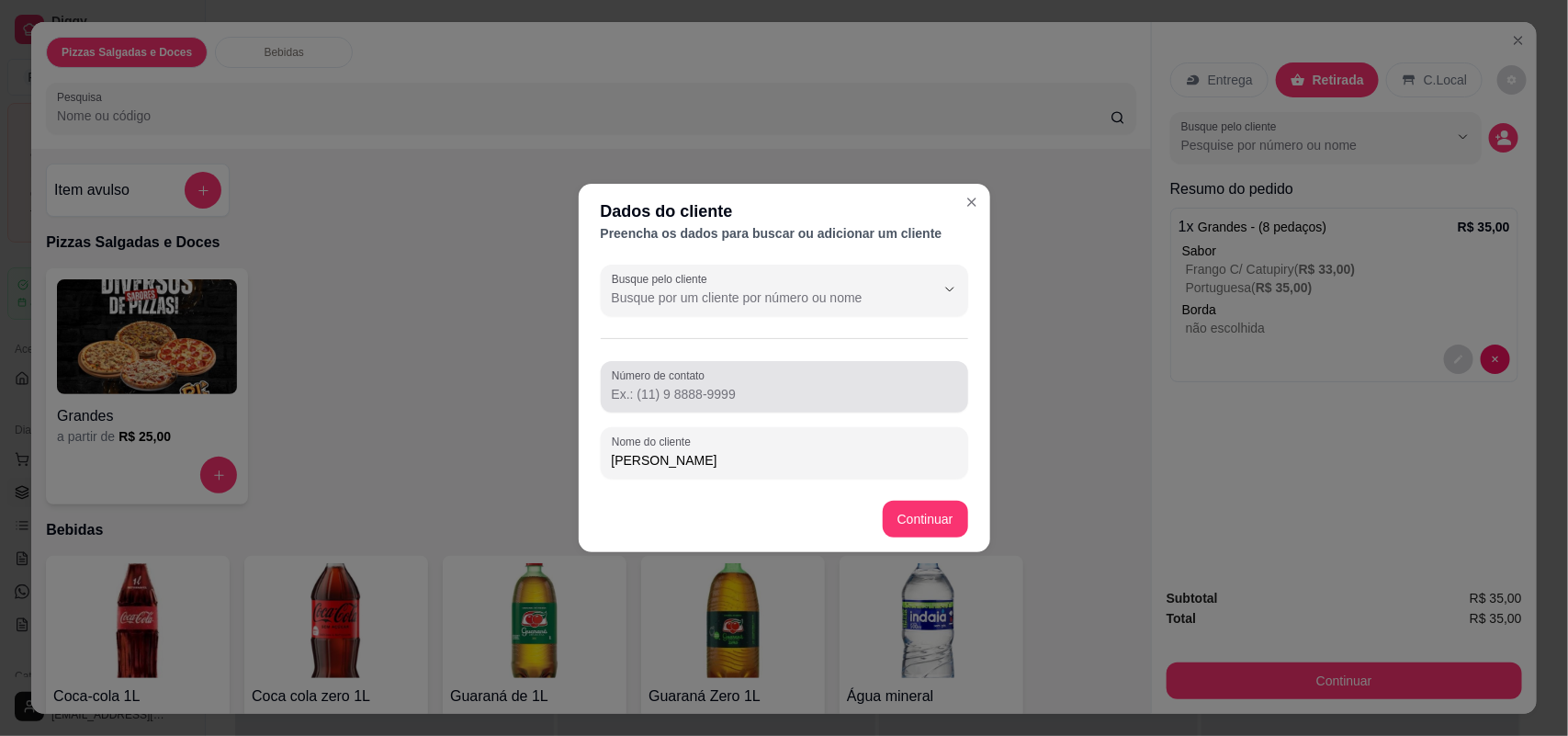
type input "[PERSON_NAME]"
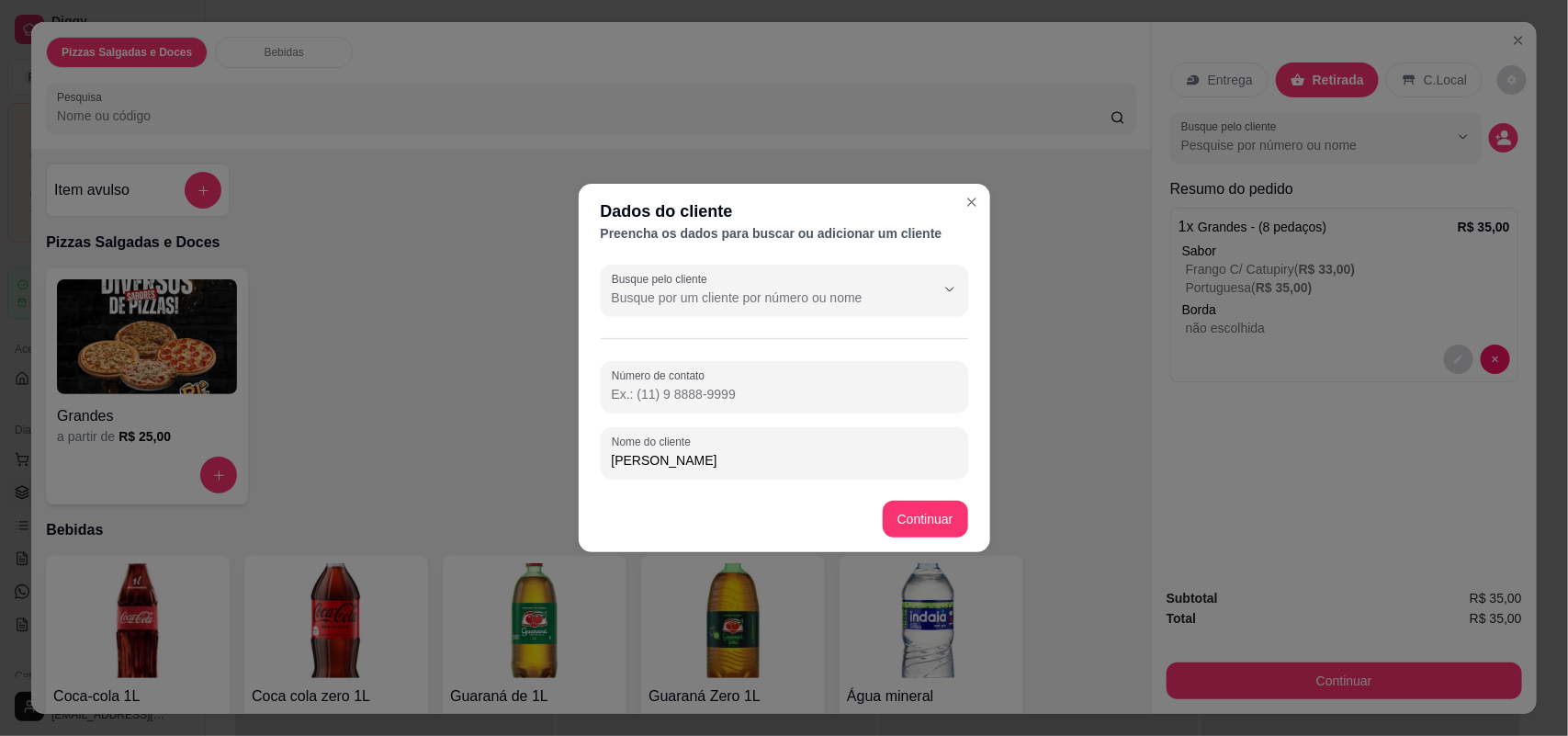
click at [933, 386] on input "Número de contato" at bounding box center [784, 394] width 346 height 19
type input "[PHONE_NUMBER]"
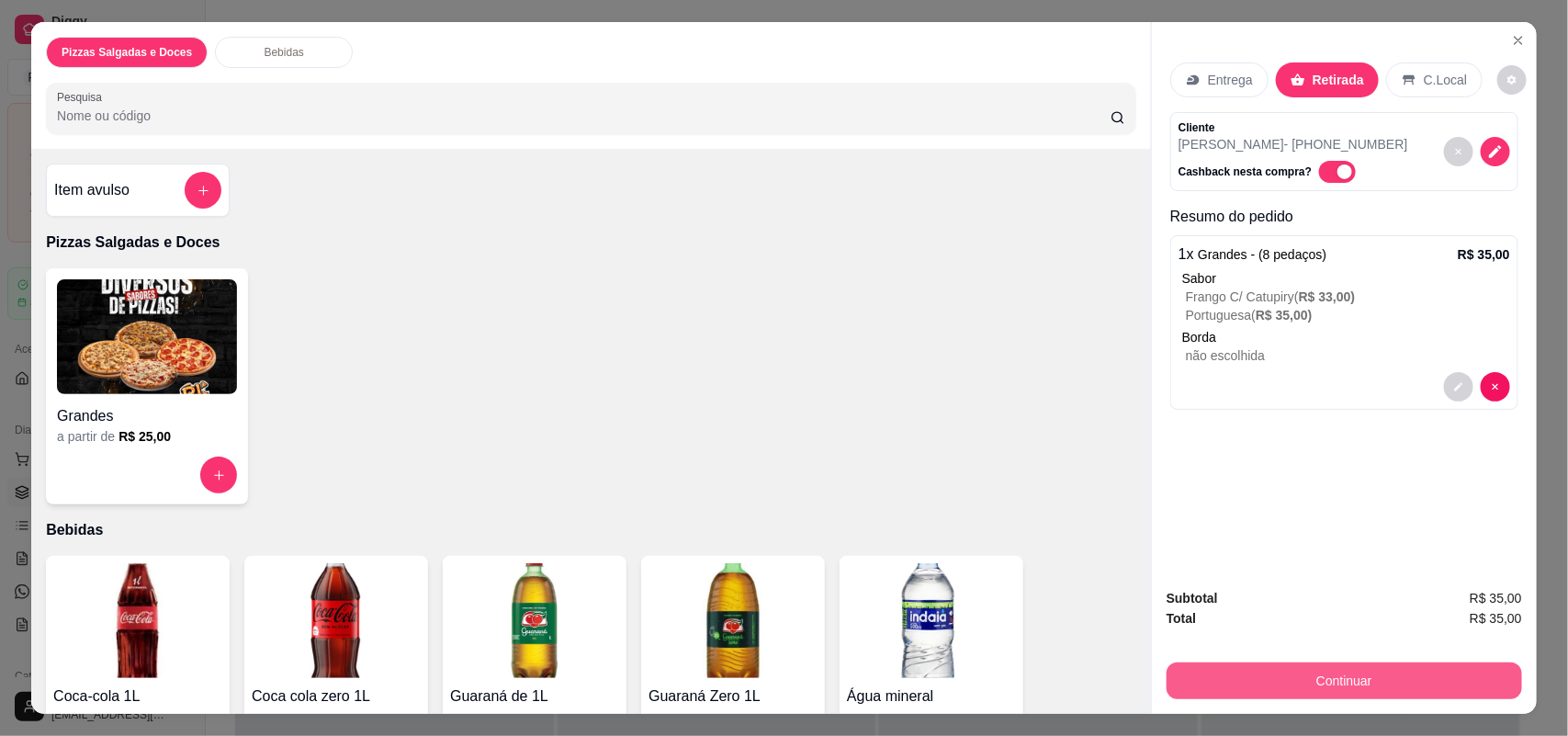
click at [1401, 684] on button "Continuar" at bounding box center [1345, 680] width 356 height 37
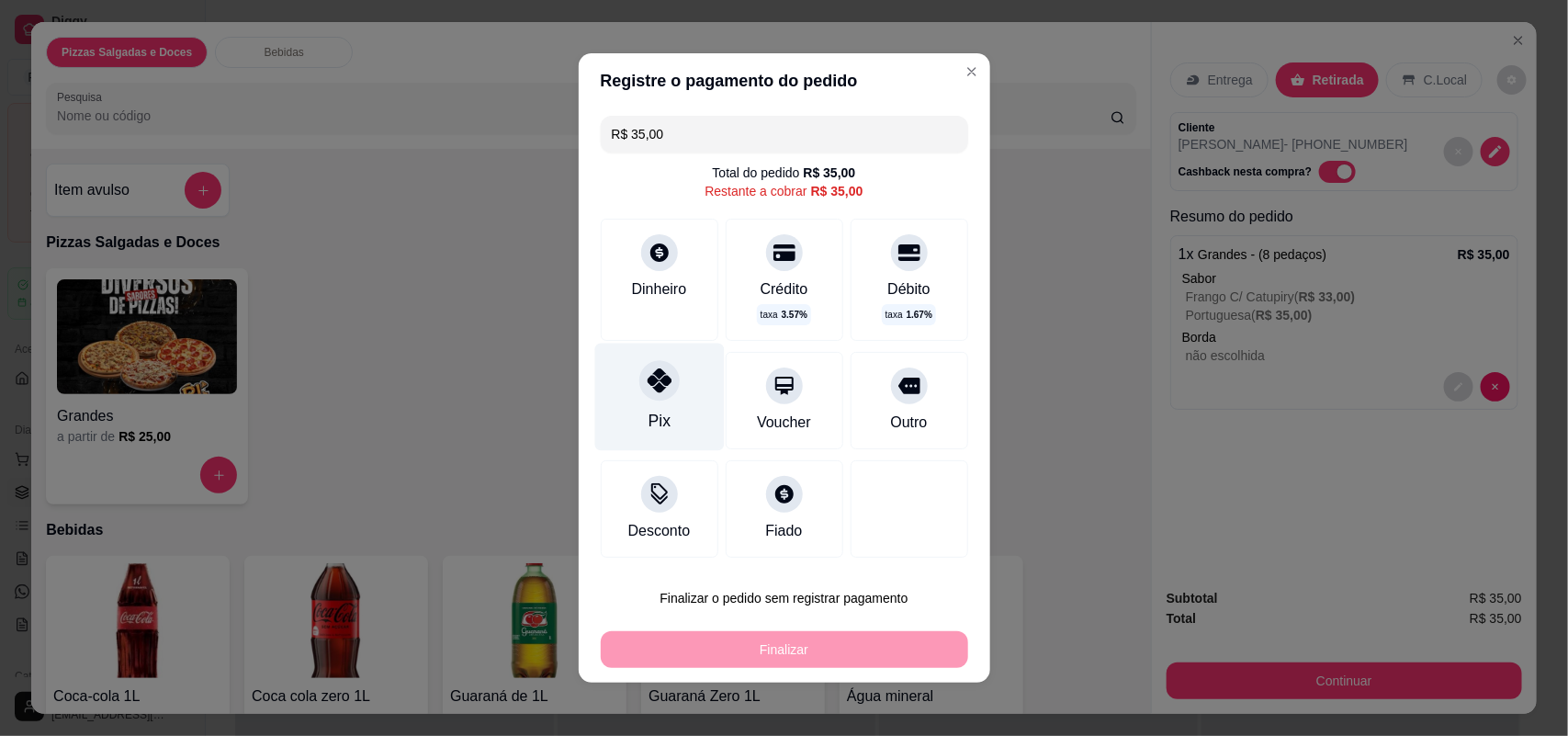
click at [622, 396] on div "Pix" at bounding box center [658, 397] width 129 height 107
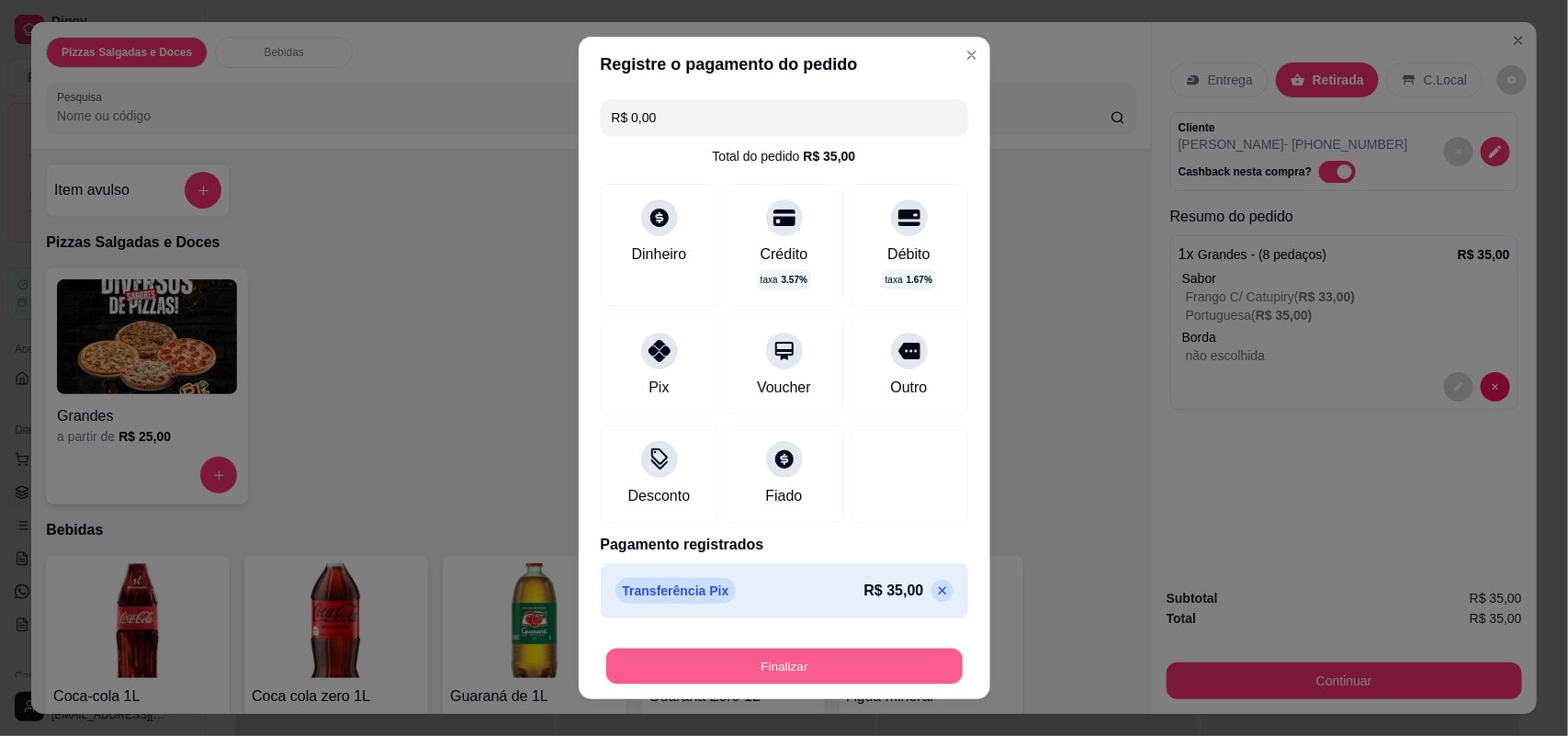
click at [859, 666] on button "Finalizar" at bounding box center [784, 666] width 356 height 36
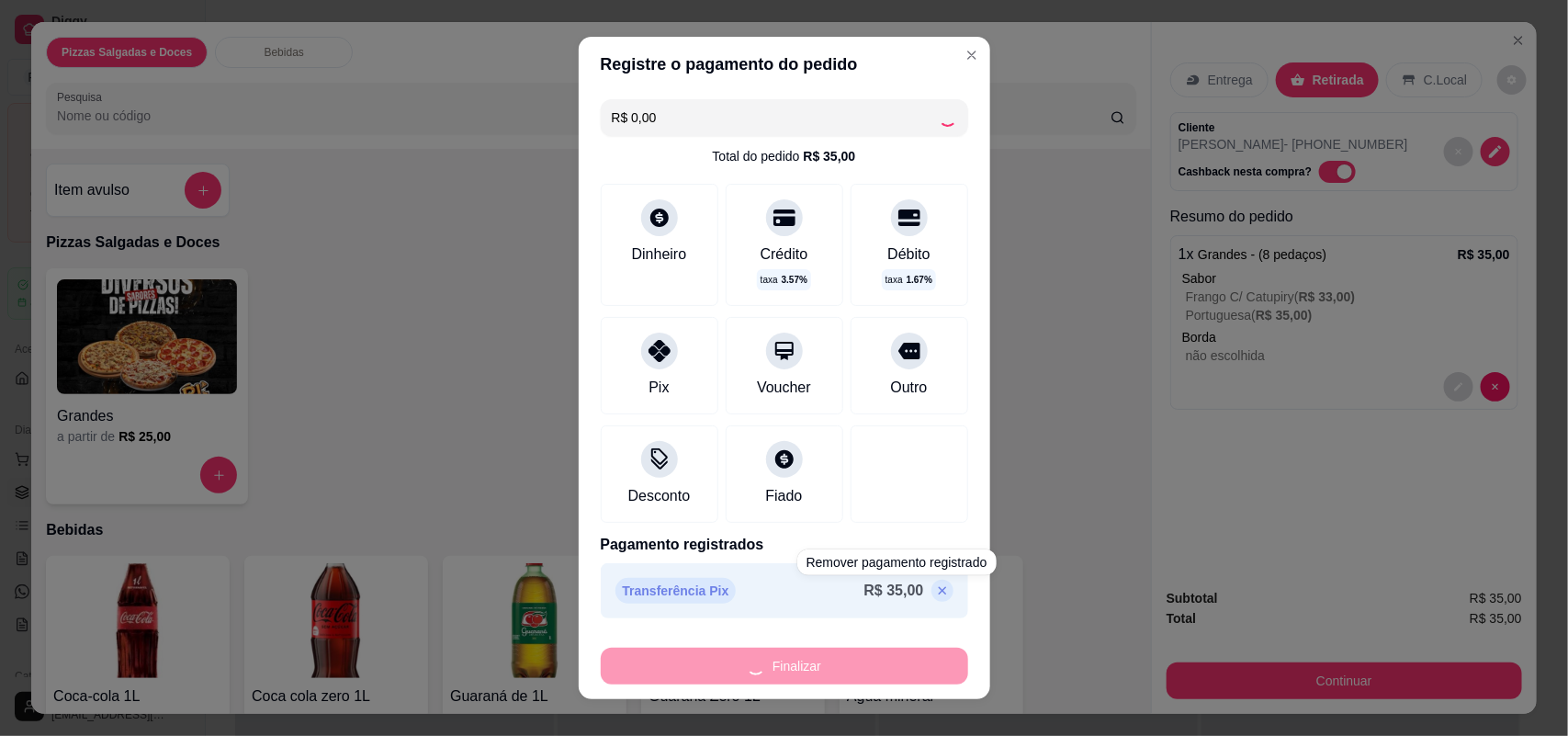
type input "-R$ 35,00"
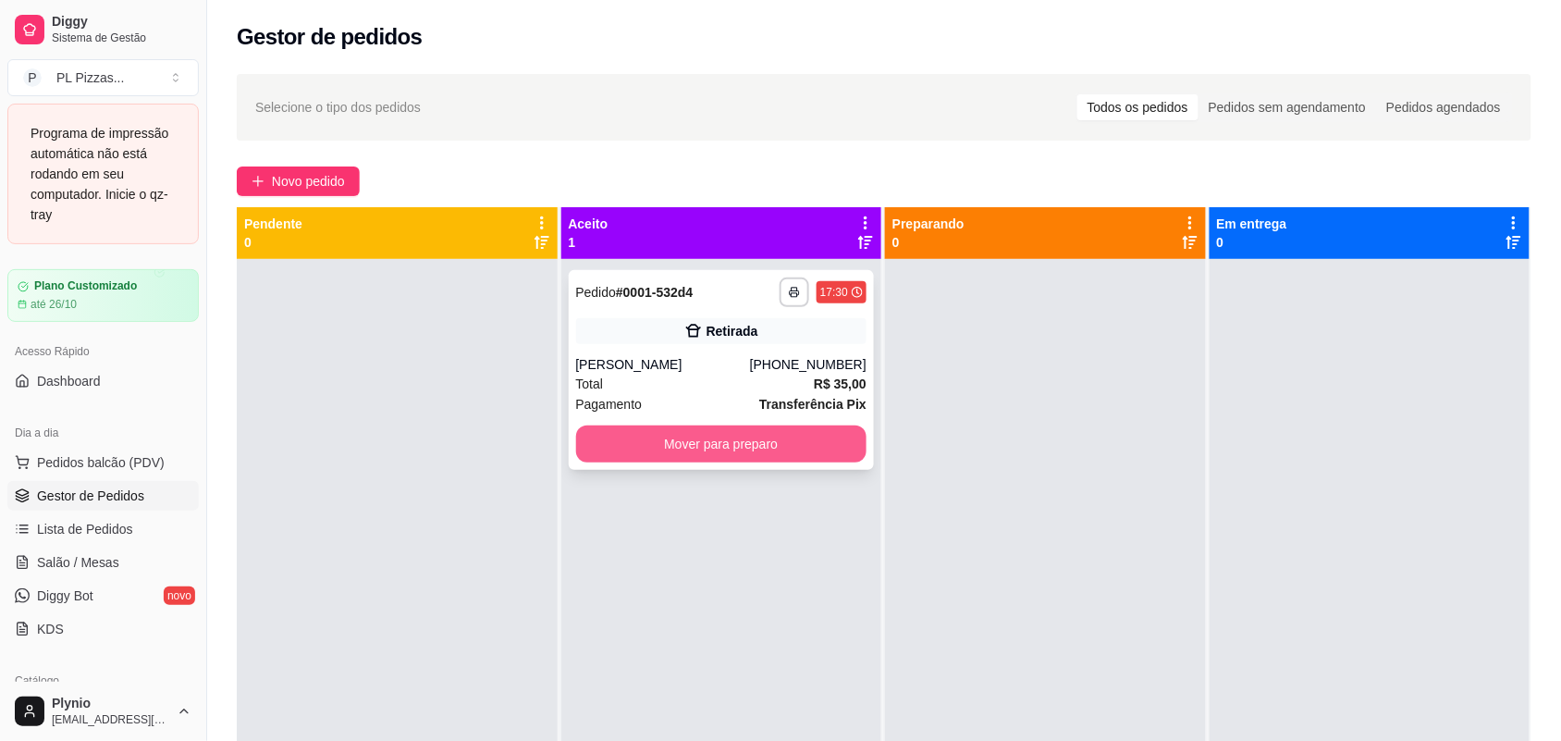
click at [708, 441] on button "Mover para preparo" at bounding box center [721, 444] width 291 height 37
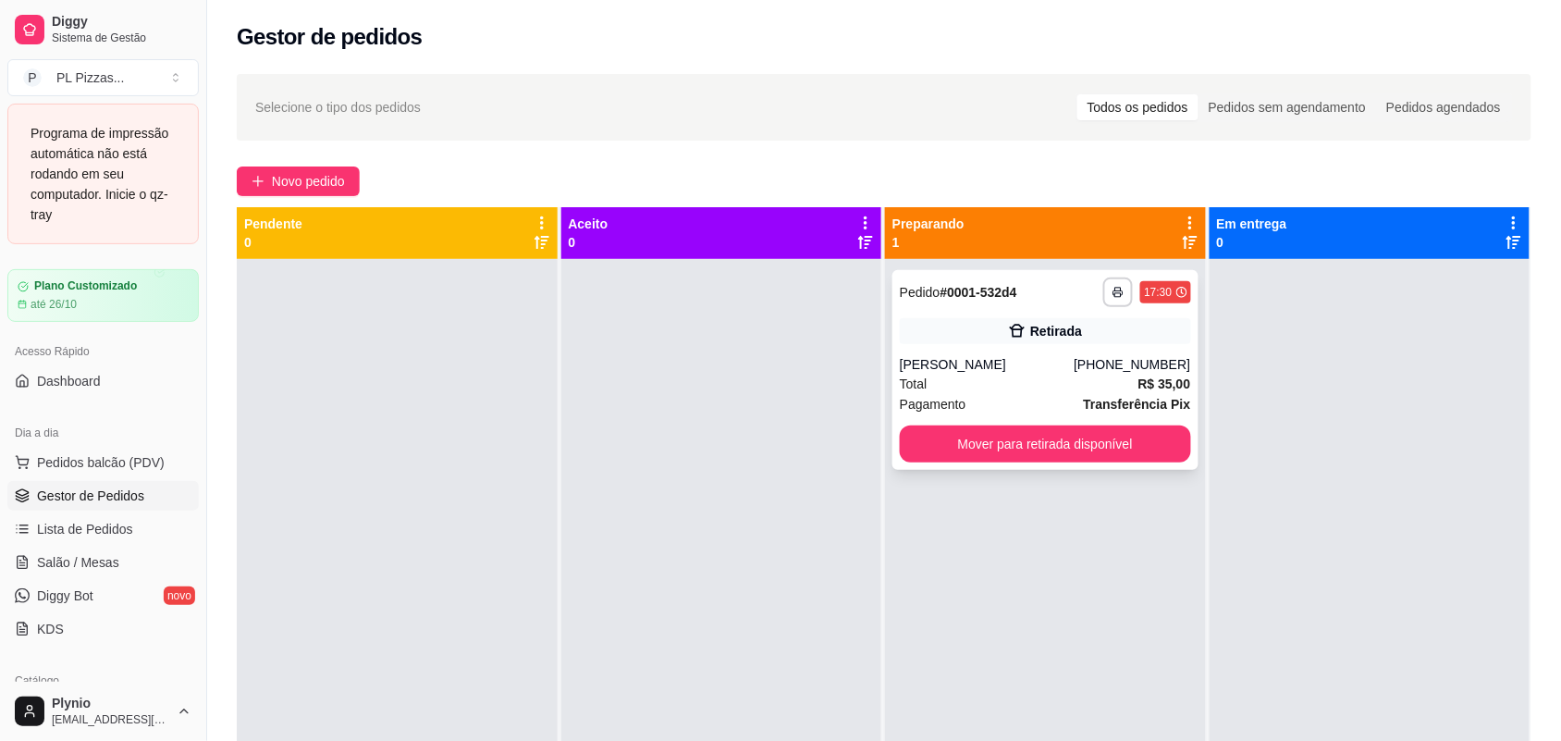
click at [957, 313] on div "**********" at bounding box center [1046, 370] width 306 height 200
click at [1101, 276] on div "**********" at bounding box center [1046, 370] width 306 height 200
click at [1104, 290] on button "button" at bounding box center [1118, 292] width 29 height 29
click at [1067, 349] on button "Impressora" at bounding box center [1058, 357] width 134 height 30
